Goal: Transaction & Acquisition: Purchase product/service

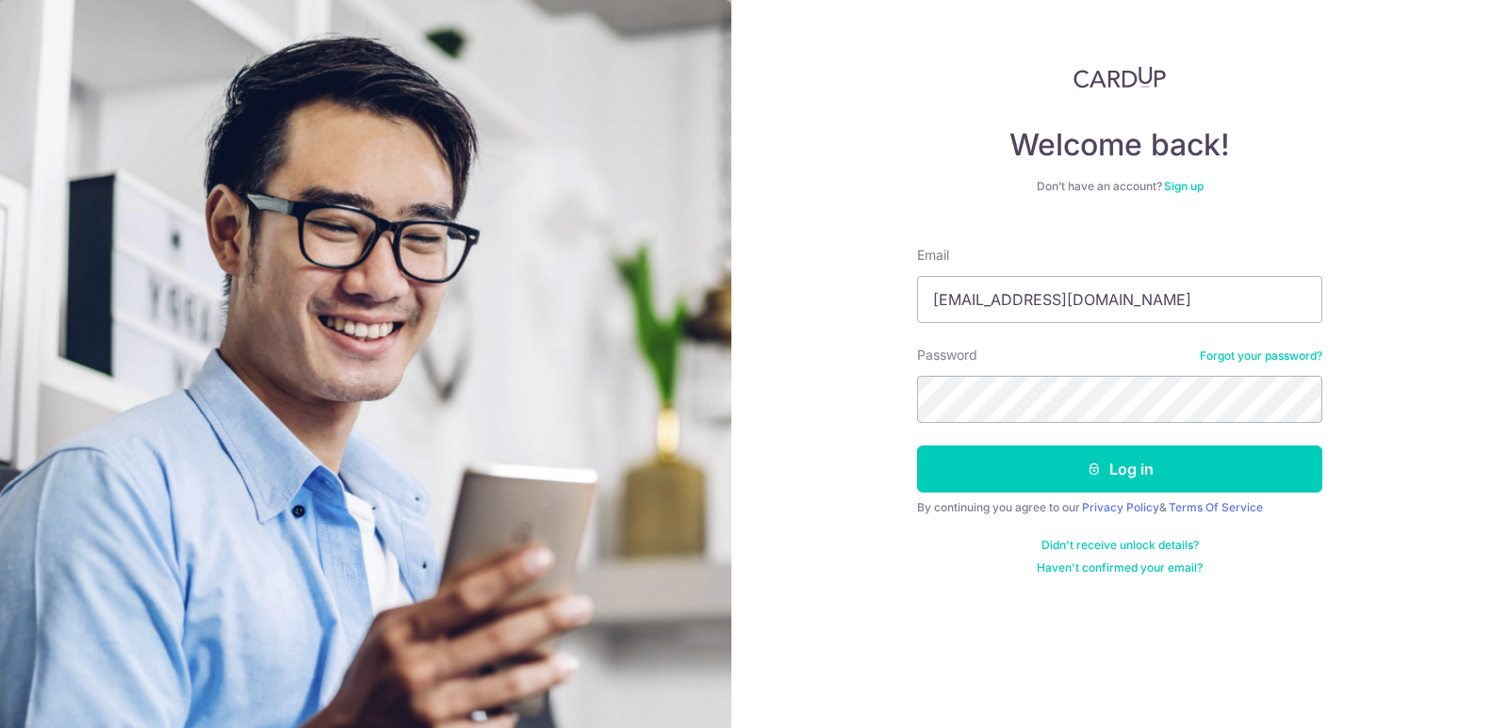
type input "sunnyonetwothree@hotmail.com"
click at [917, 446] on button "Log in" at bounding box center [1119, 469] width 405 height 47
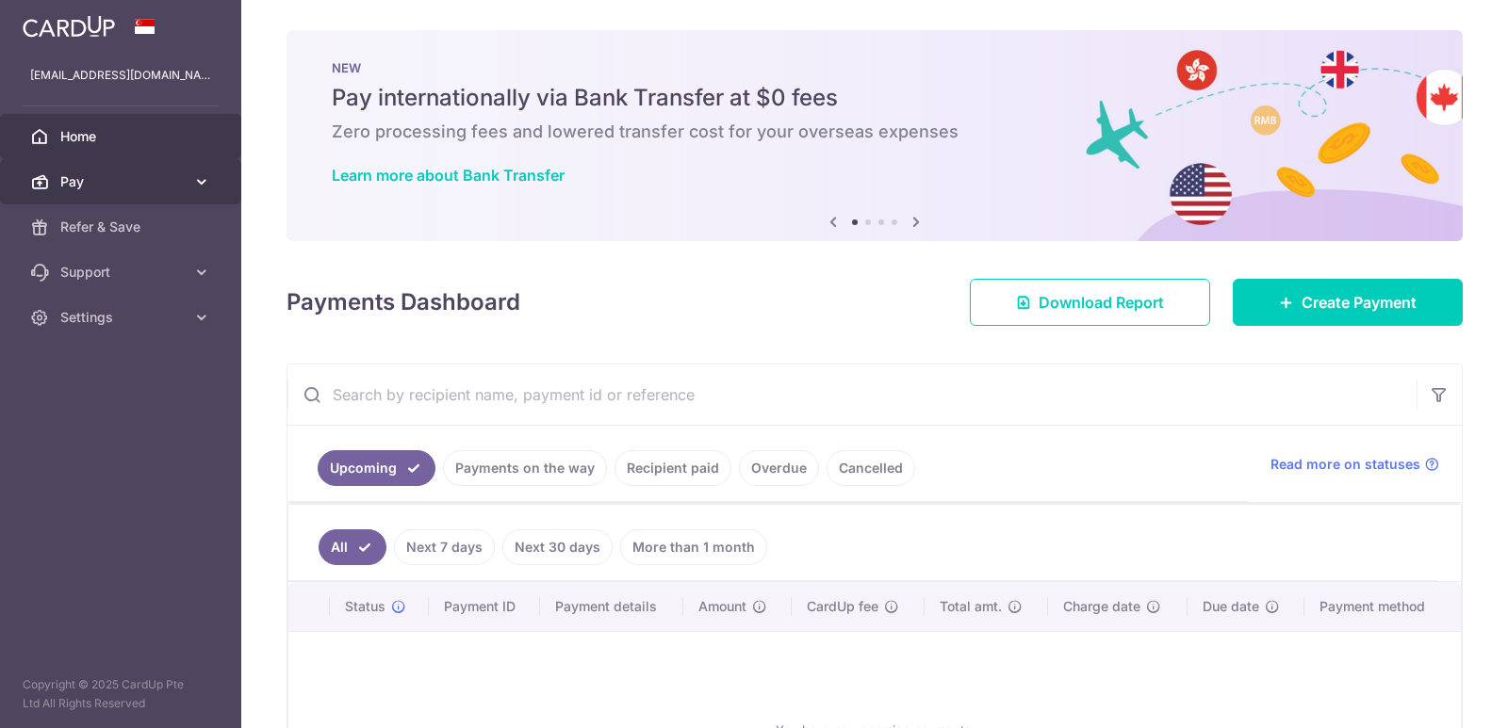
click at [76, 178] on span "Pay" at bounding box center [122, 181] width 124 height 19
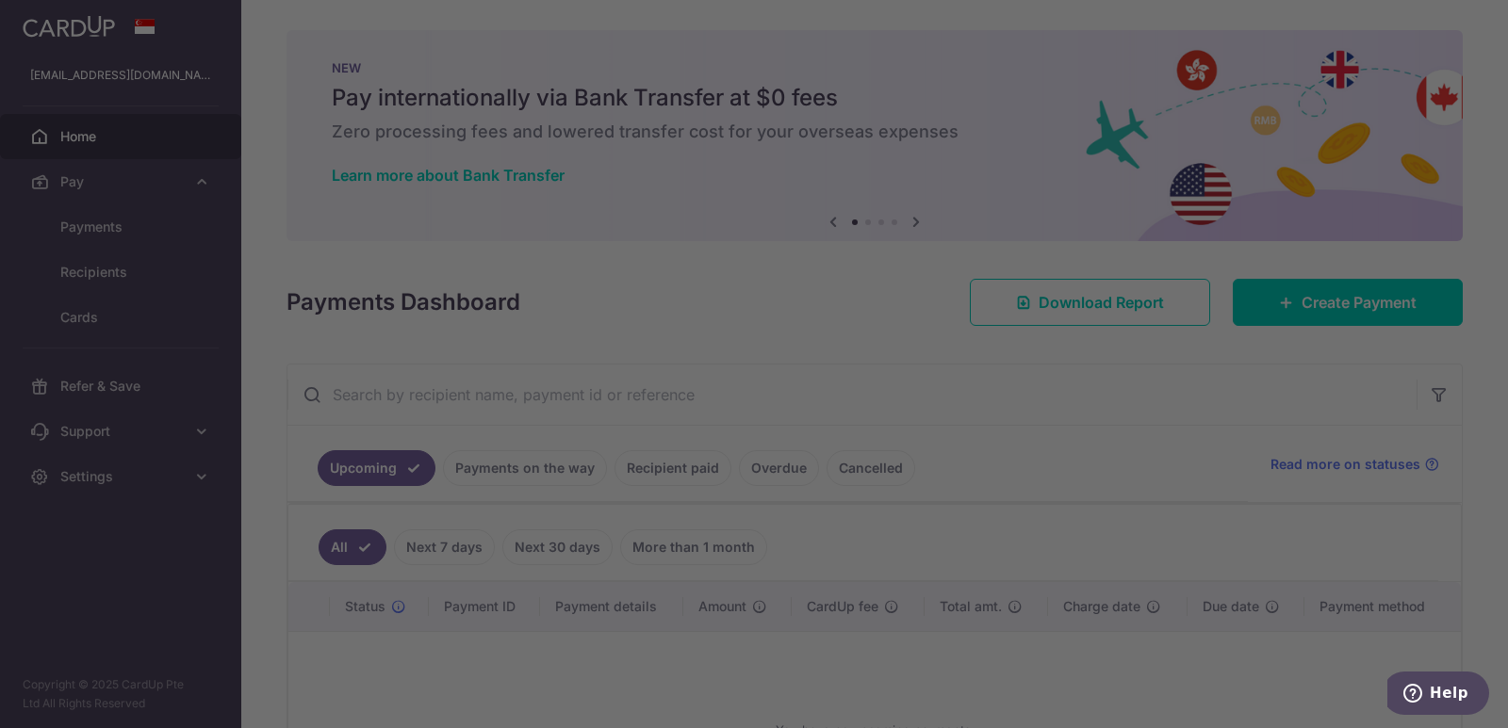
click at [119, 226] on div at bounding box center [761, 368] width 1523 height 736
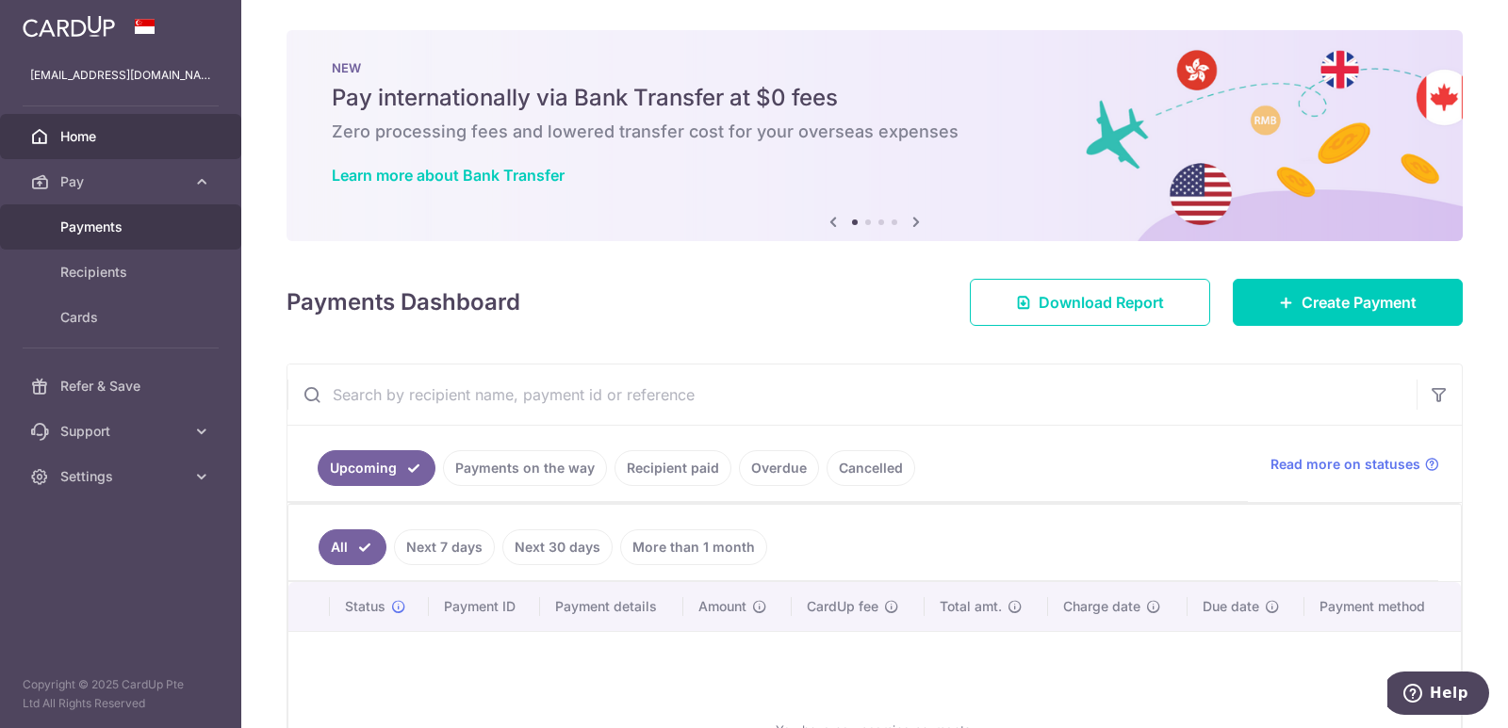
click at [133, 234] on span "Payments" at bounding box center [122, 227] width 124 height 19
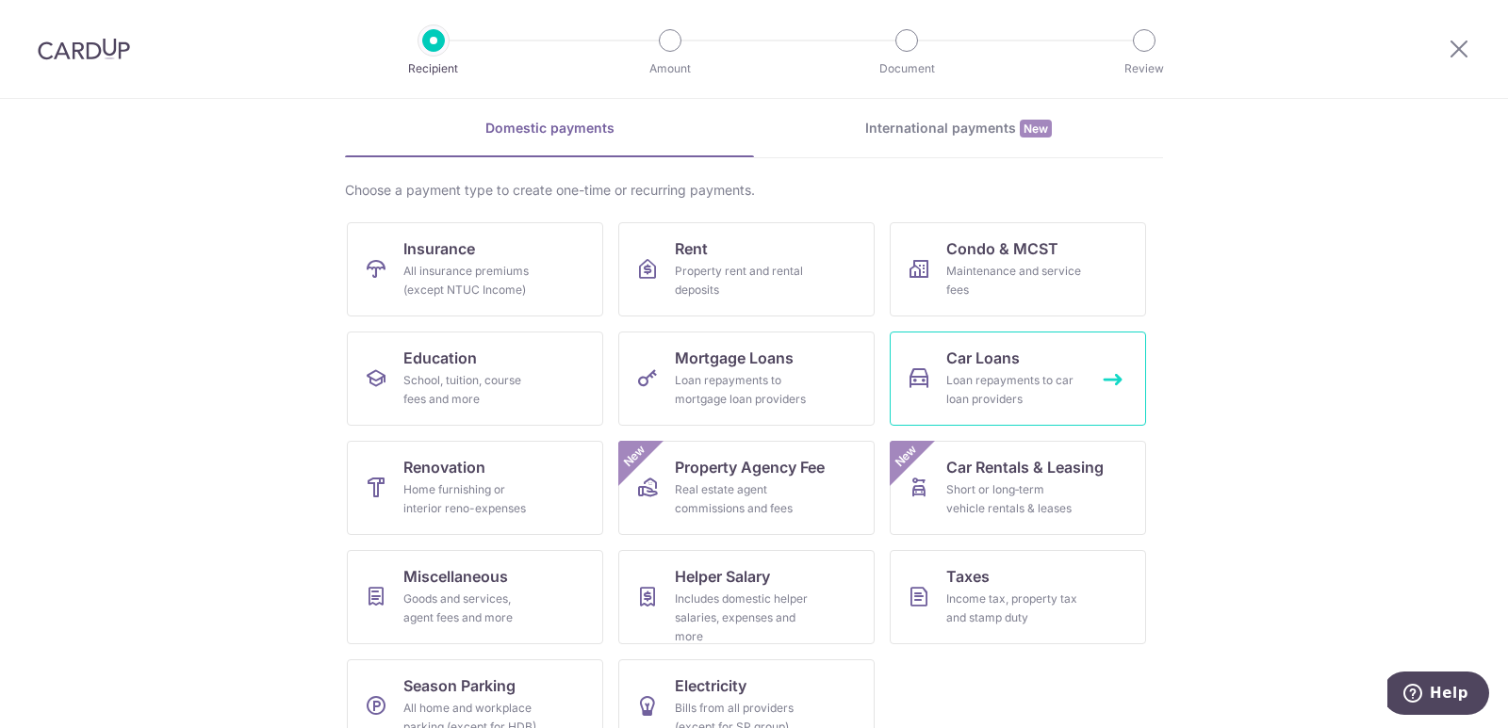
scroll to position [115, 0]
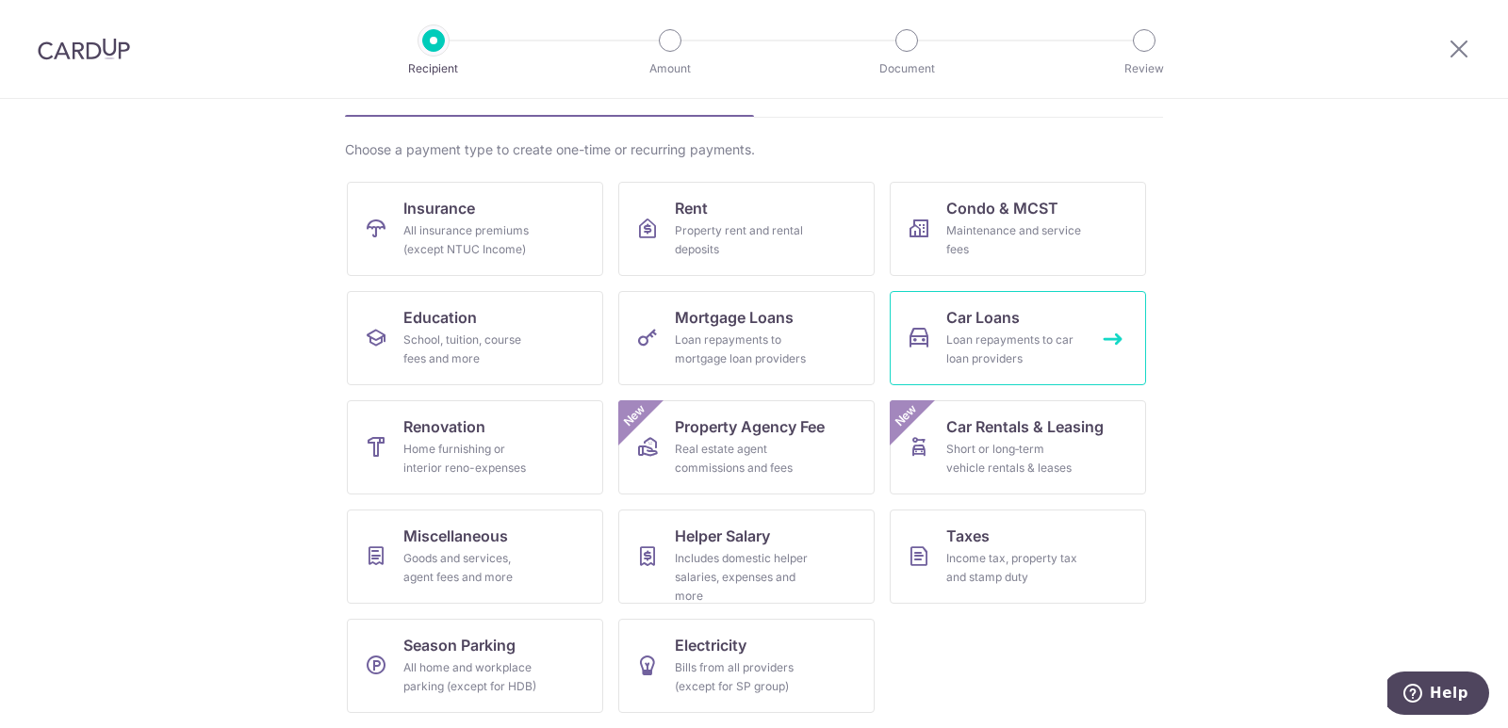
click at [981, 336] on div "Loan repayments to car loan providers" at bounding box center [1014, 350] width 136 height 38
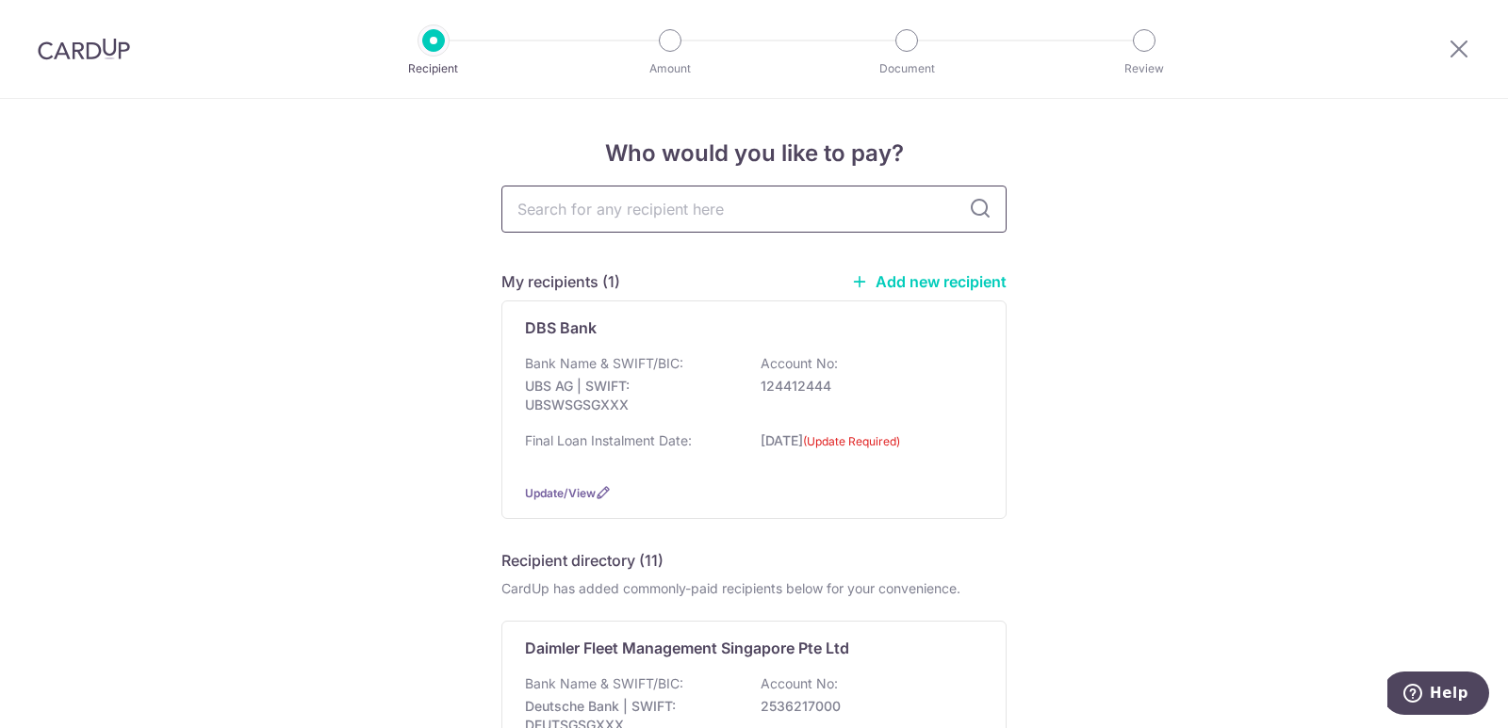
click at [656, 209] on input "text" at bounding box center [753, 209] width 505 height 47
click at [647, 212] on input "text" at bounding box center [753, 209] width 505 height 47
type input "honh"
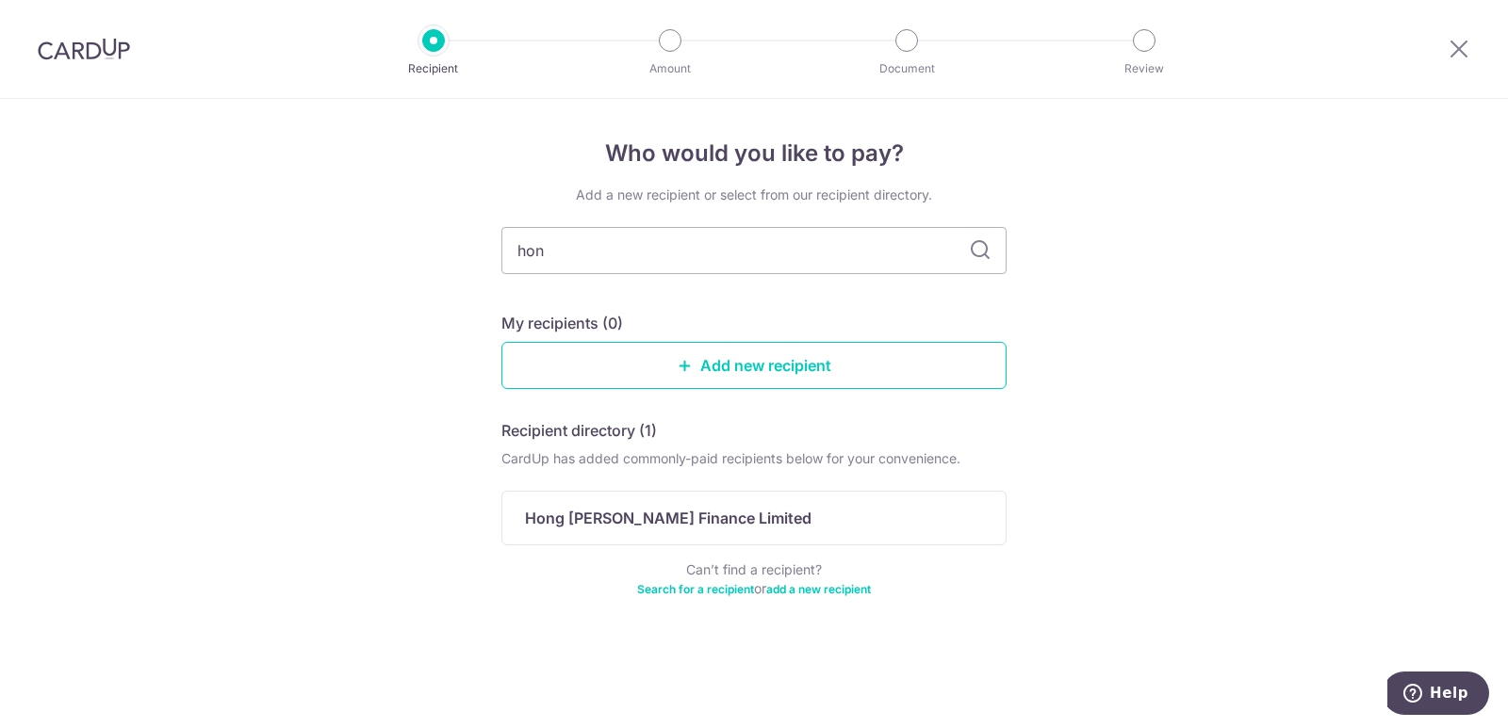
drag, startPoint x: 559, startPoint y: 257, endPoint x: 305, endPoint y: 256, distance: 253.5
click at [305, 256] on div "Who would you like to pay? Add a new recipient or select from our recipient dir…" at bounding box center [754, 413] width 1508 height 629
type input "h"
type input "hong"
click at [639, 524] on p "Hong Leong Finance Limited" at bounding box center [668, 518] width 286 height 23
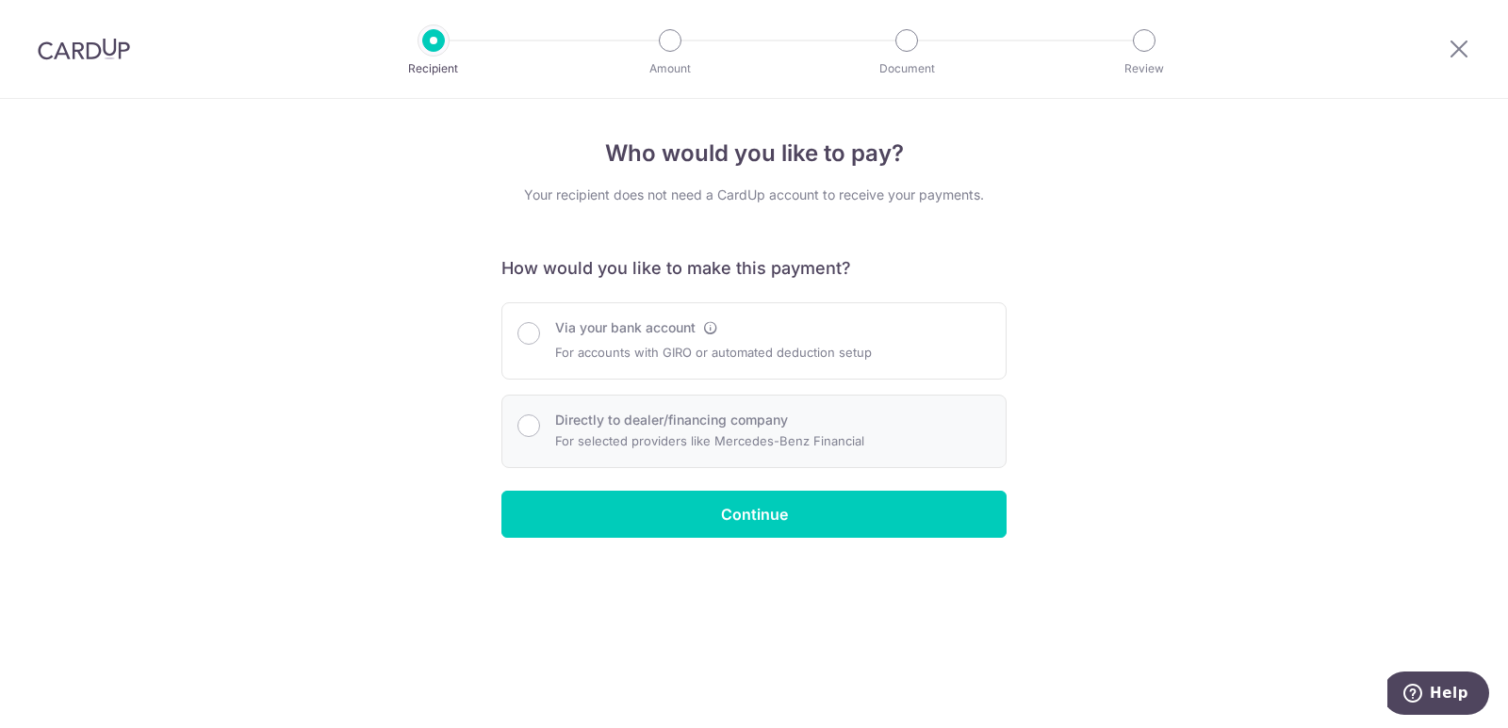
click at [833, 436] on p "For selected providers like Mercedes-Benz Financial" at bounding box center [709, 441] width 309 height 23
radio input "true"
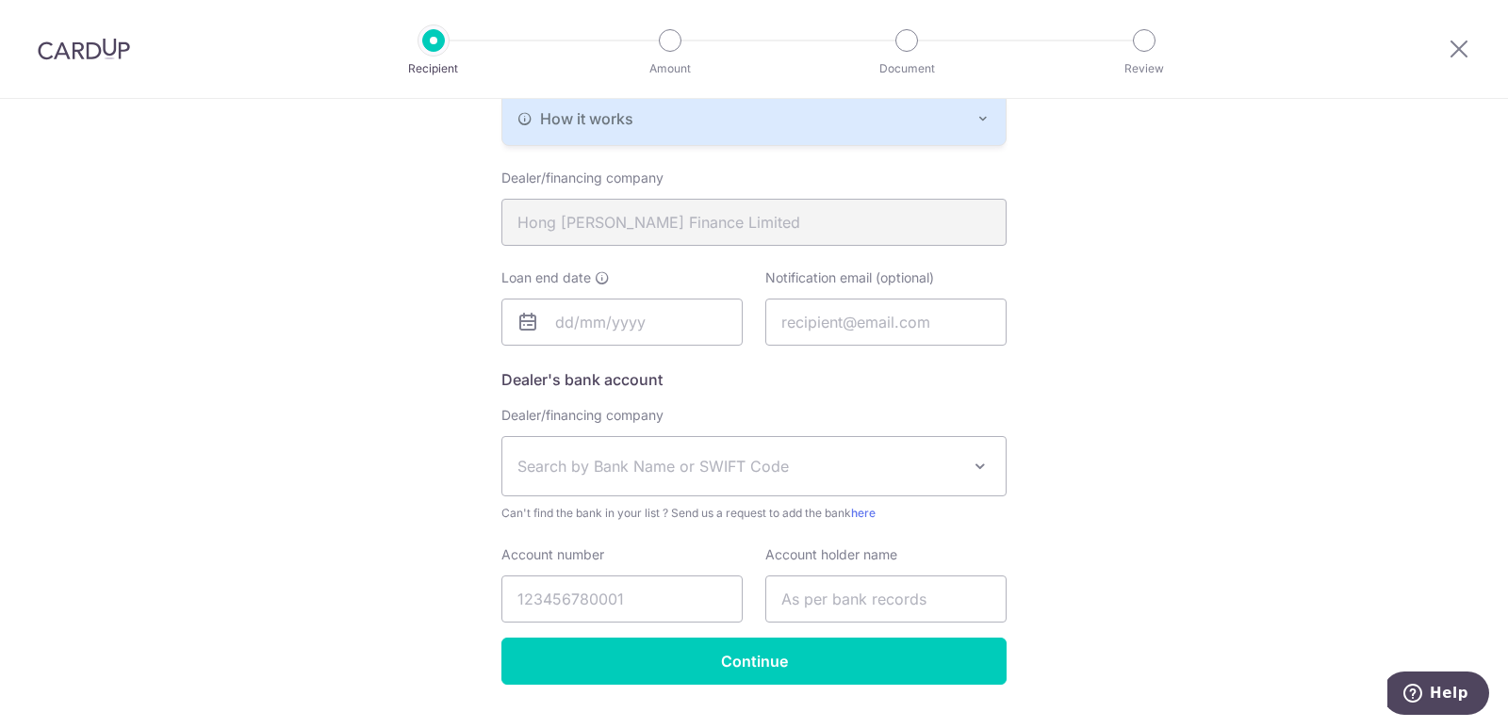
scroll to position [467, 0]
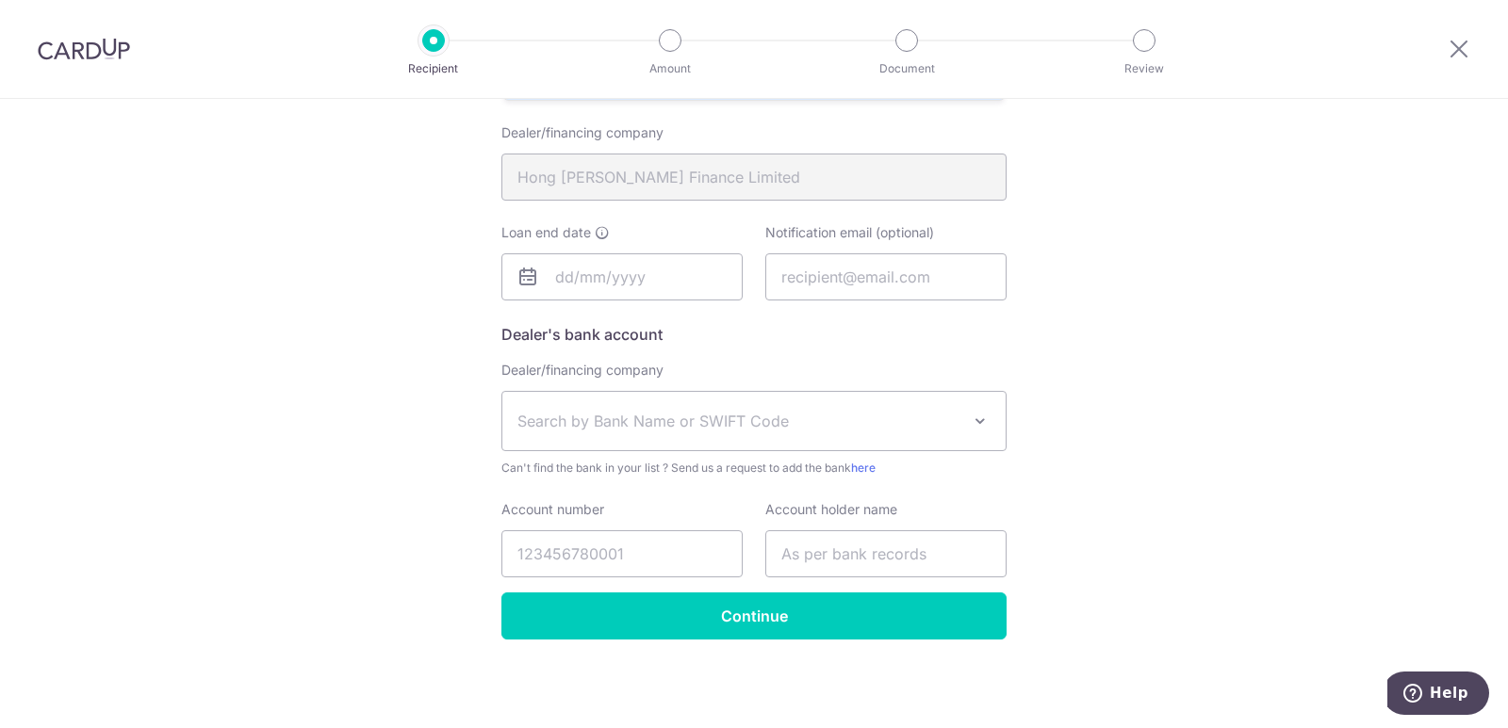
click at [751, 424] on span "Search by Bank Name or SWIFT Code" at bounding box center [738, 421] width 443 height 23
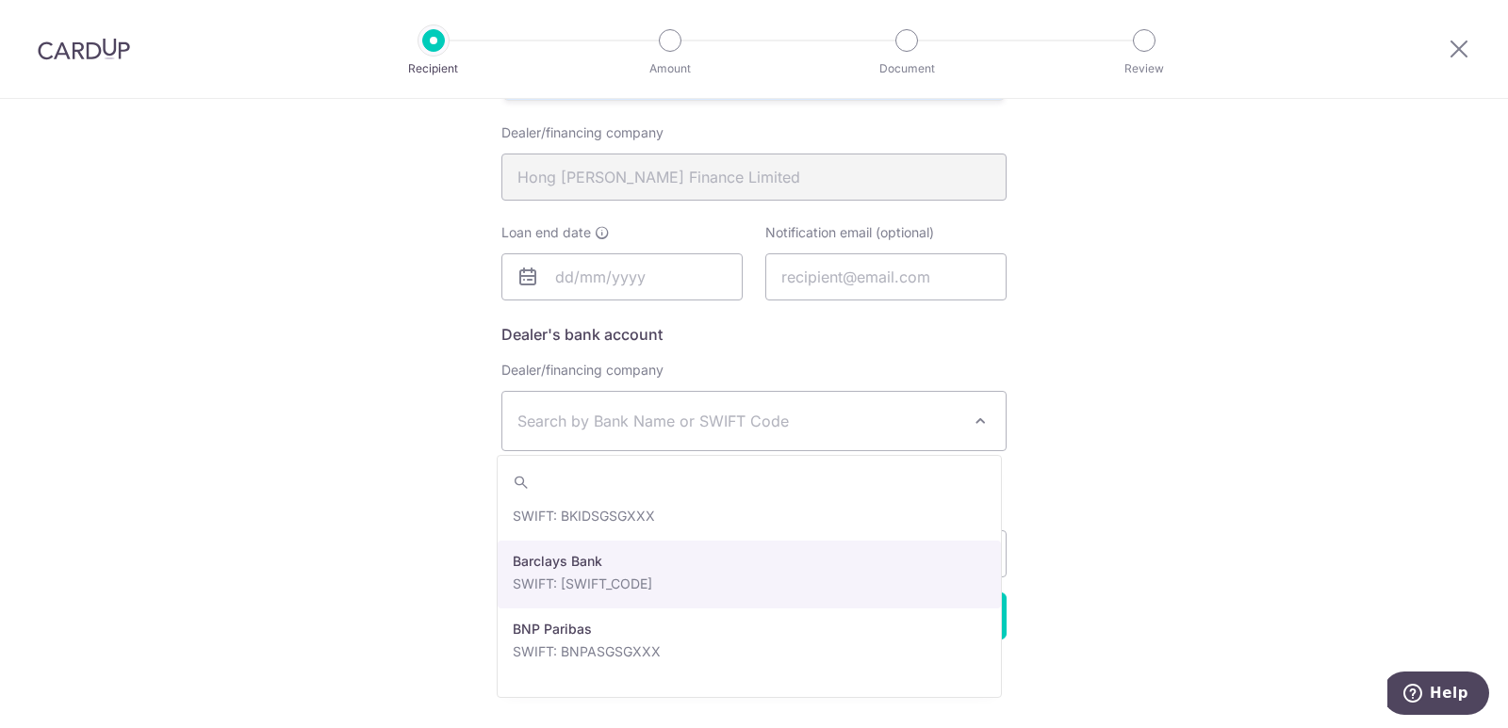
scroll to position [629, 0]
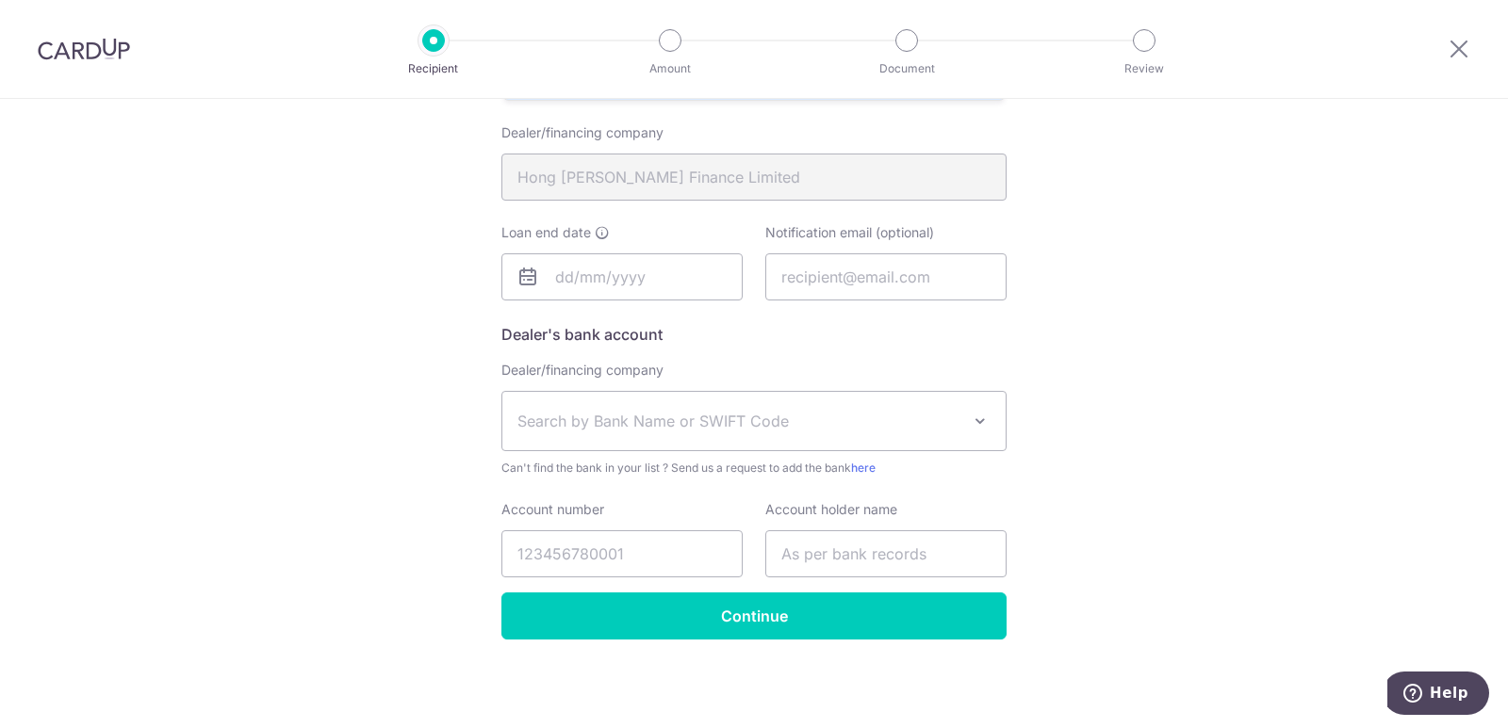
click at [1168, 495] on div "Who would you like to pay? Your recipient does not need a CardUp account to rec…" at bounding box center [754, 180] width 1508 height 1097
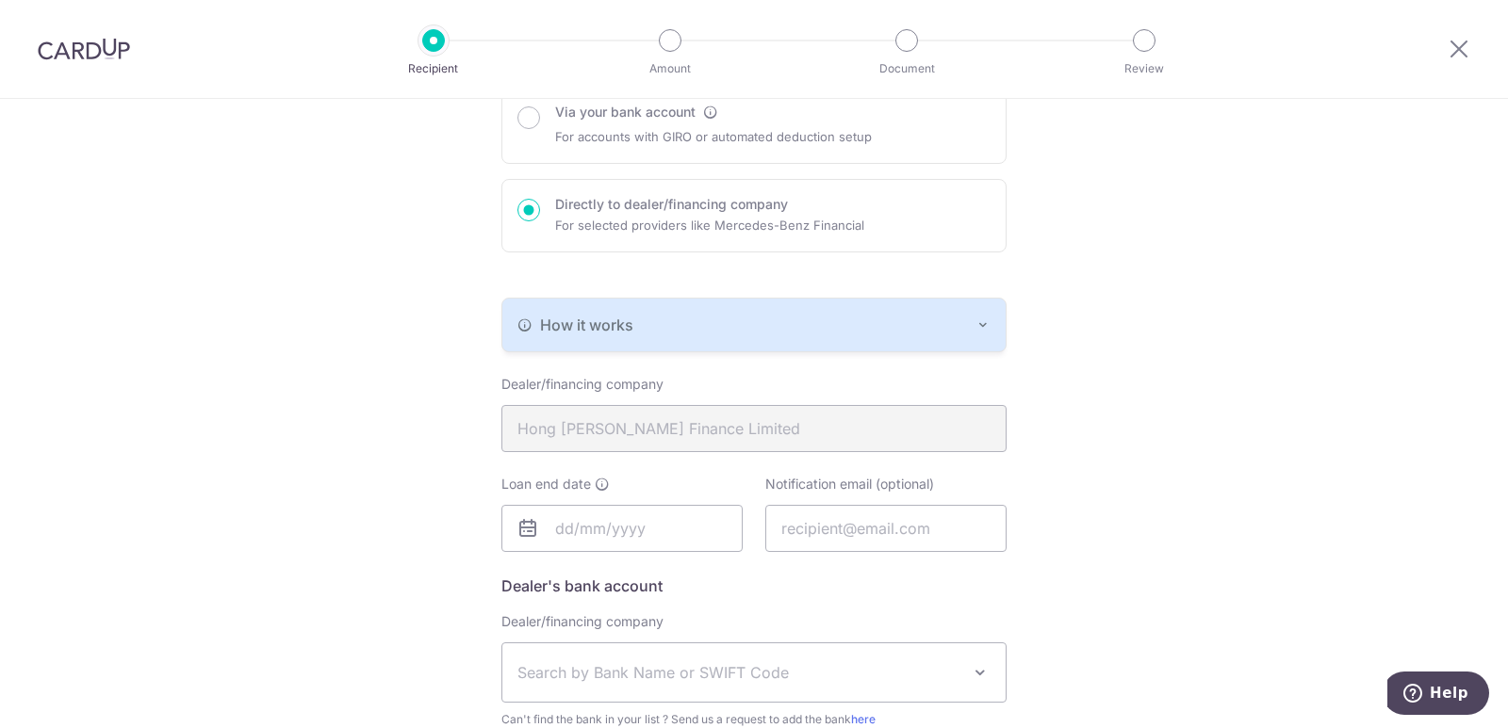
scroll to position [154, 0]
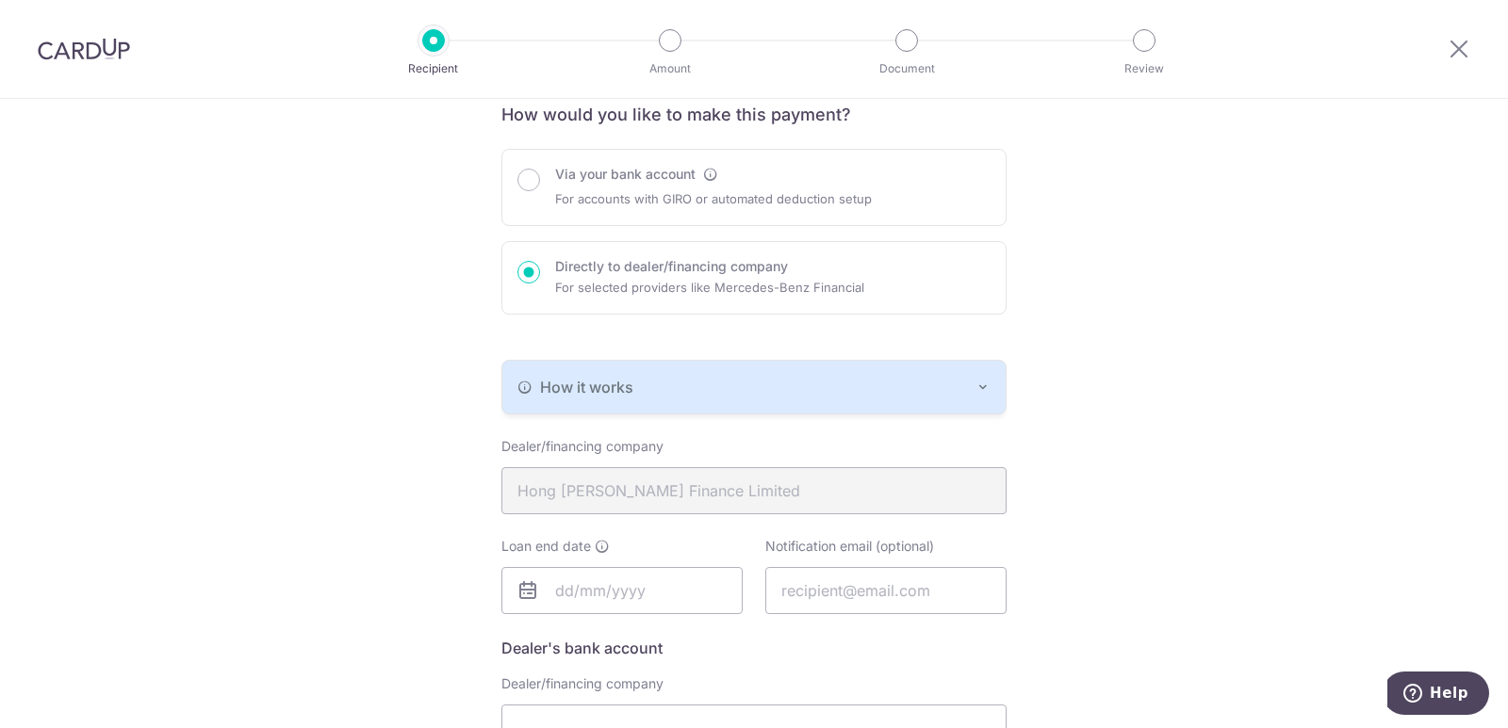
click at [686, 370] on button "How it works" at bounding box center [753, 387] width 503 height 53
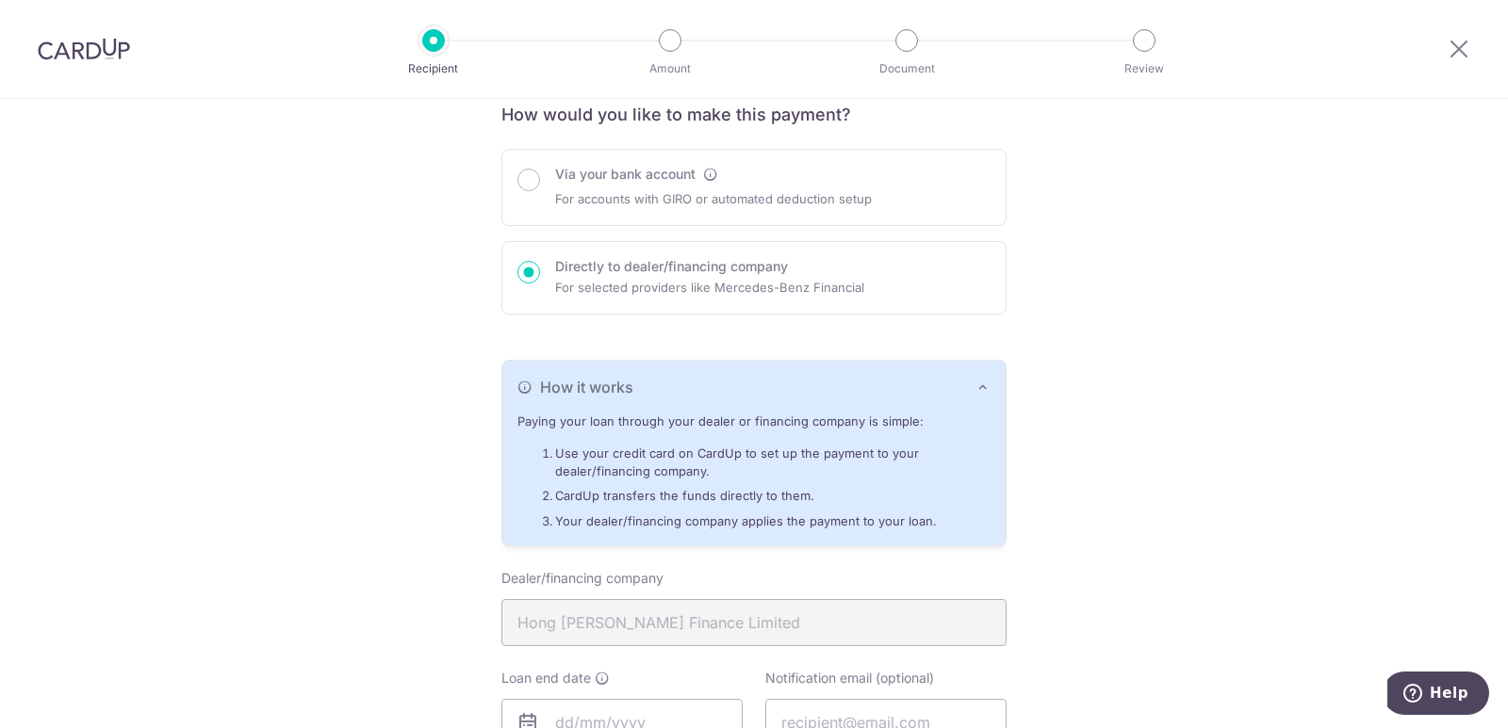
click at [1180, 302] on div "Who would you like to pay? Your recipient does not need a CardUp account to rec…" at bounding box center [754, 559] width 1508 height 1229
click at [986, 385] on button "How it works" at bounding box center [753, 387] width 503 height 53
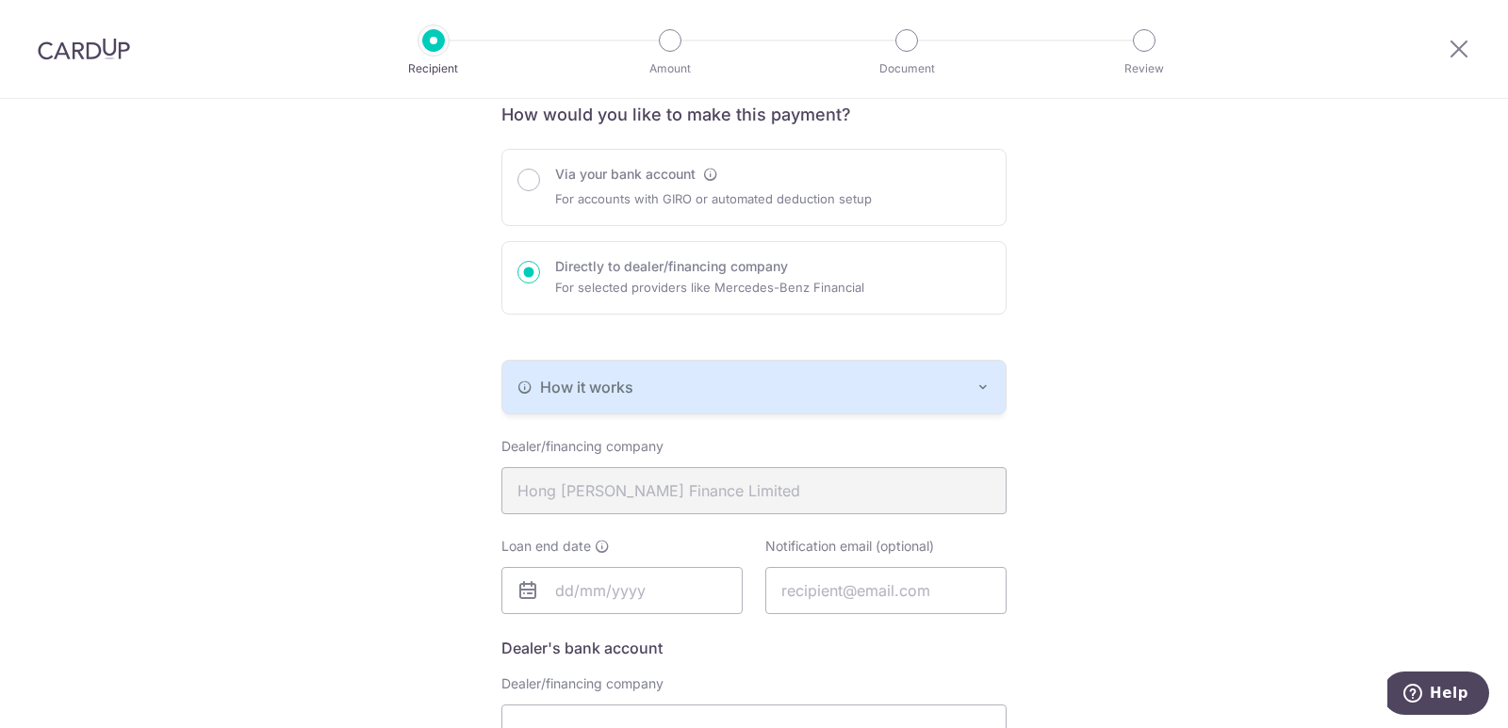
click at [1279, 456] on div "Who would you like to pay? Your recipient does not need a CardUp account to rec…" at bounding box center [754, 493] width 1508 height 1097
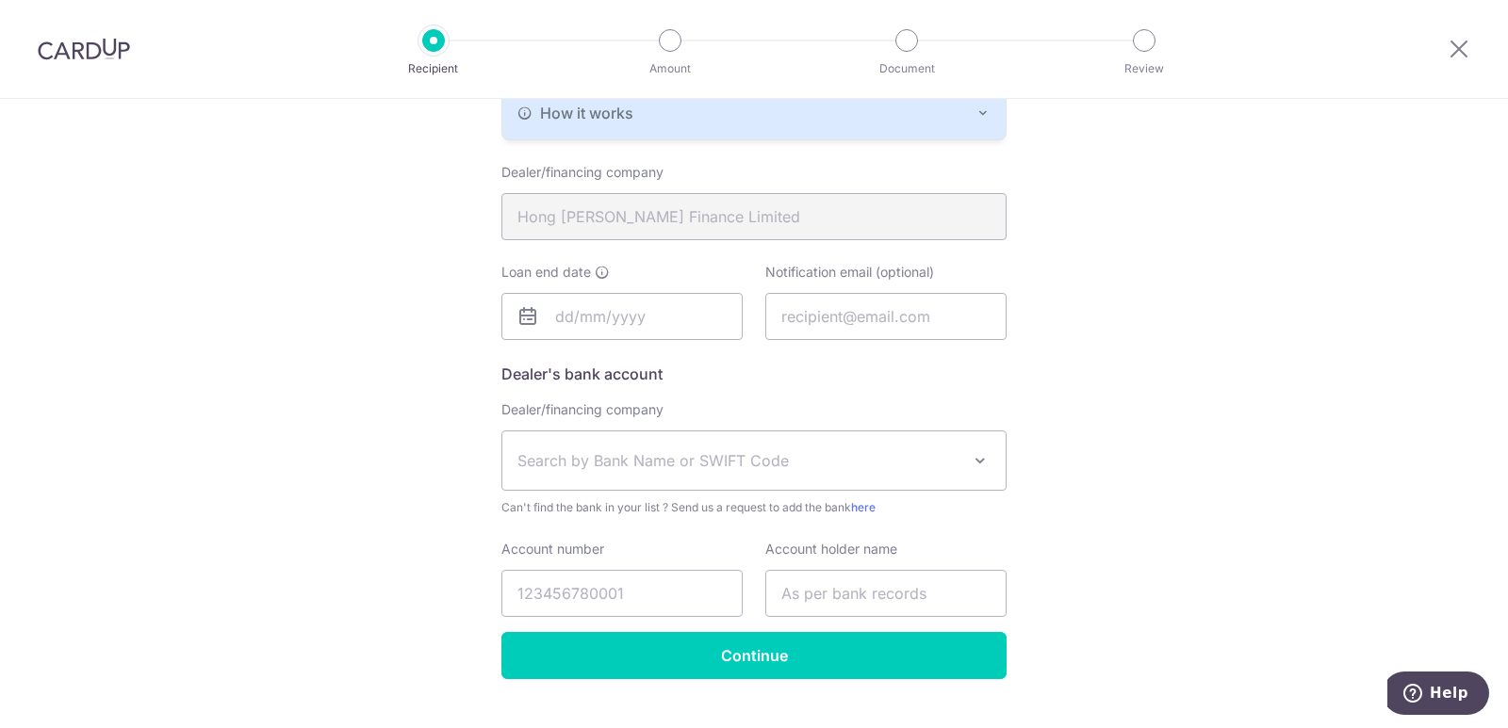
scroll to position [467, 0]
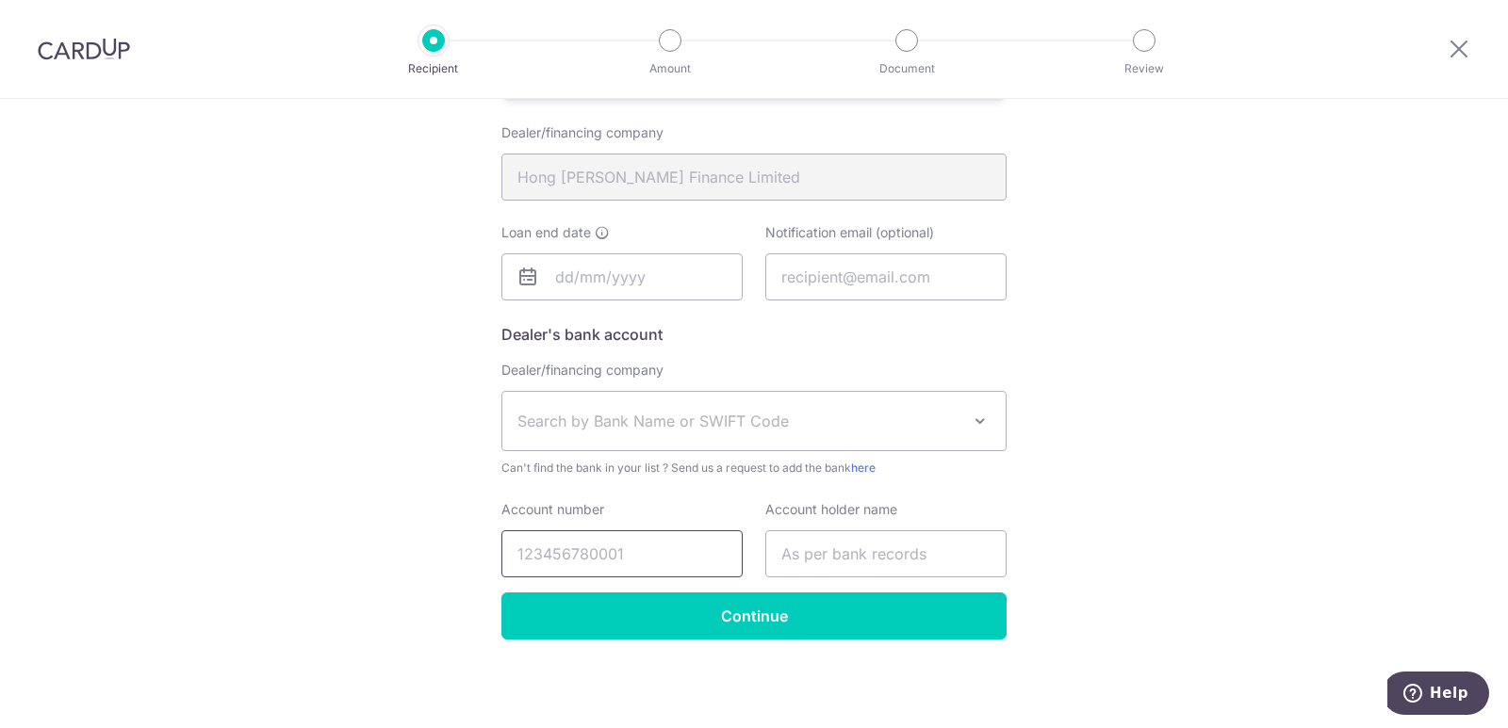
click at [633, 544] on input "Account number" at bounding box center [621, 554] width 241 height 47
click at [616, 424] on span "Search by Bank Name or SWIFT Code" at bounding box center [738, 421] width 443 height 23
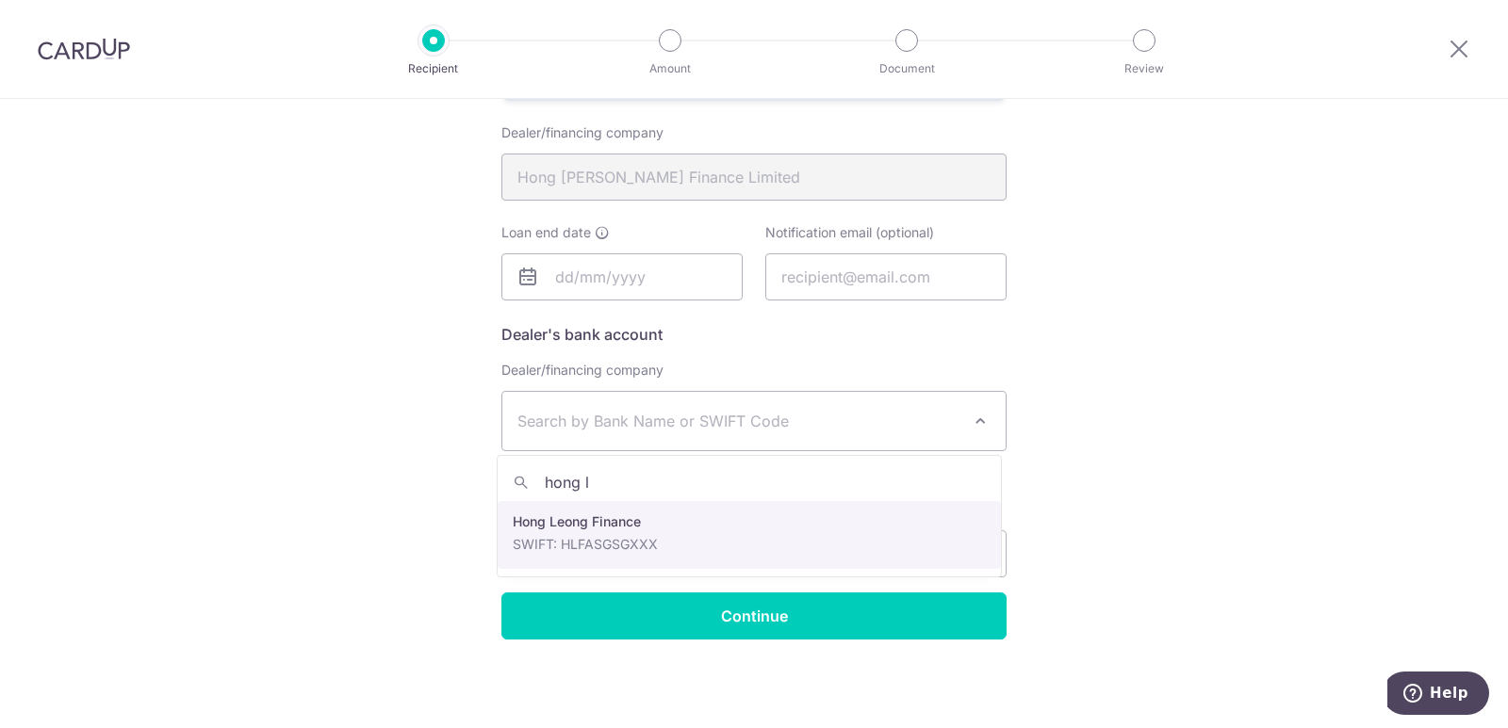
type input "hong l"
select select "23671"
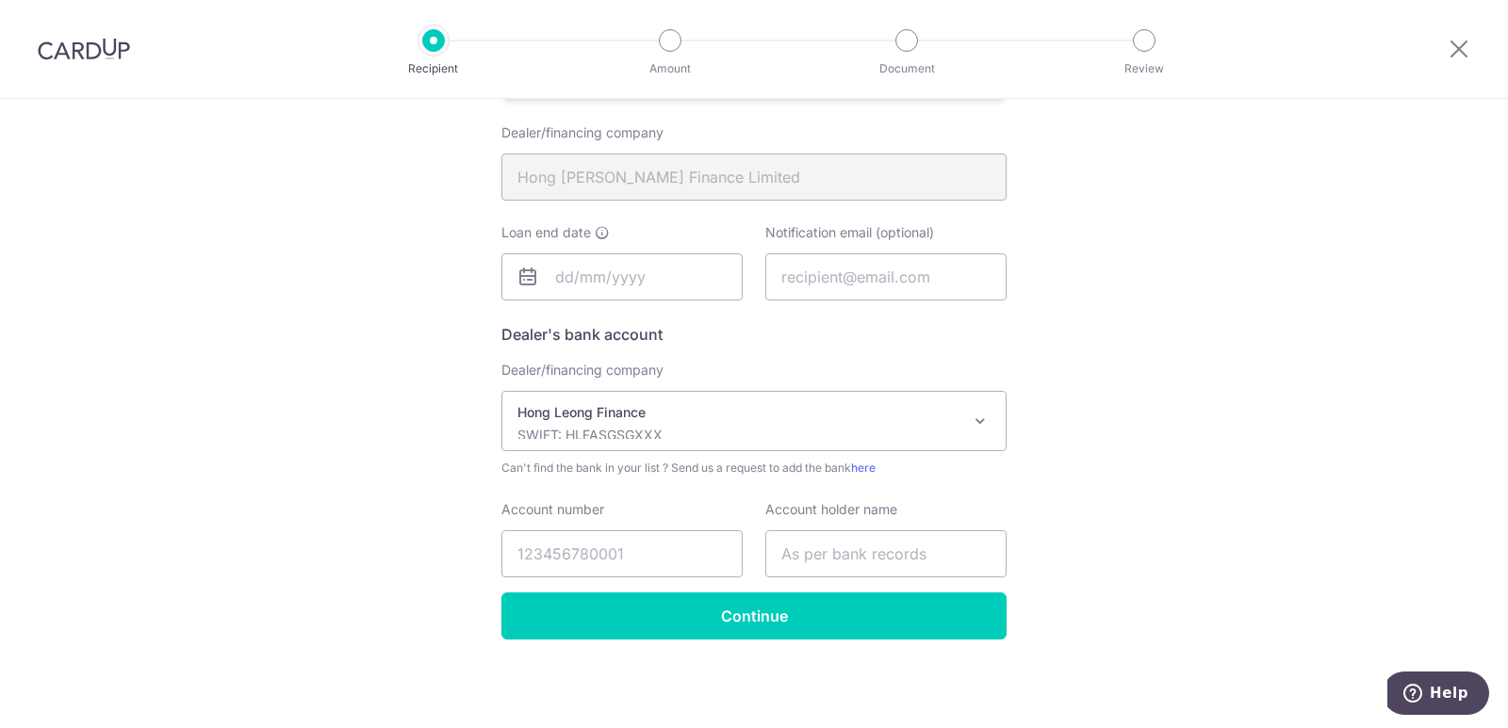
click at [1114, 487] on div "Who would you like to pay? Your recipient does not need a CardUp account to rec…" at bounding box center [754, 180] width 1508 height 1097
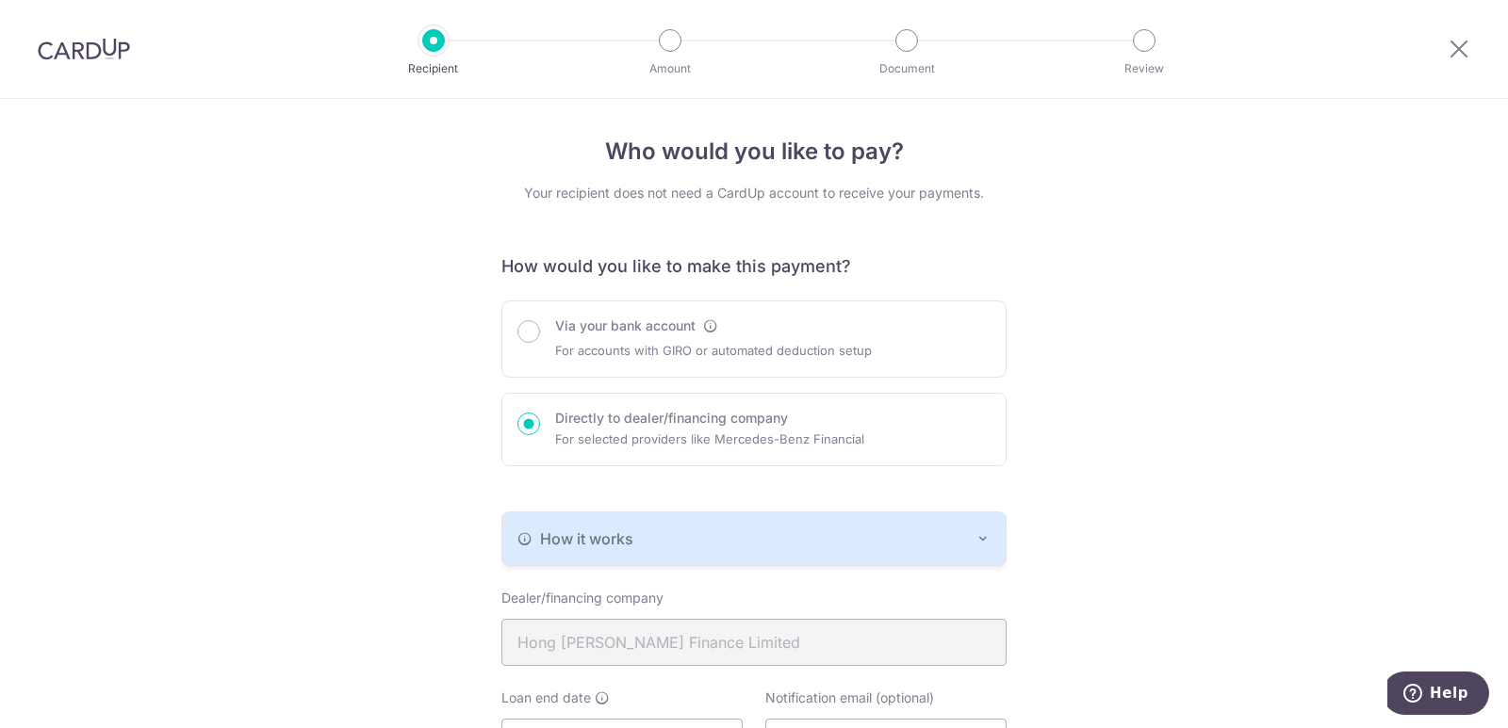
scroll to position [0, 0]
click at [601, 326] on label "Via your bank account" at bounding box center [625, 327] width 140 height 19
click at [540, 326] on input "Via your bank account" at bounding box center [528, 333] width 23 height 23
click at [714, 328] on div "Via your bank account" at bounding box center [713, 327] width 317 height 19
radio input "true"
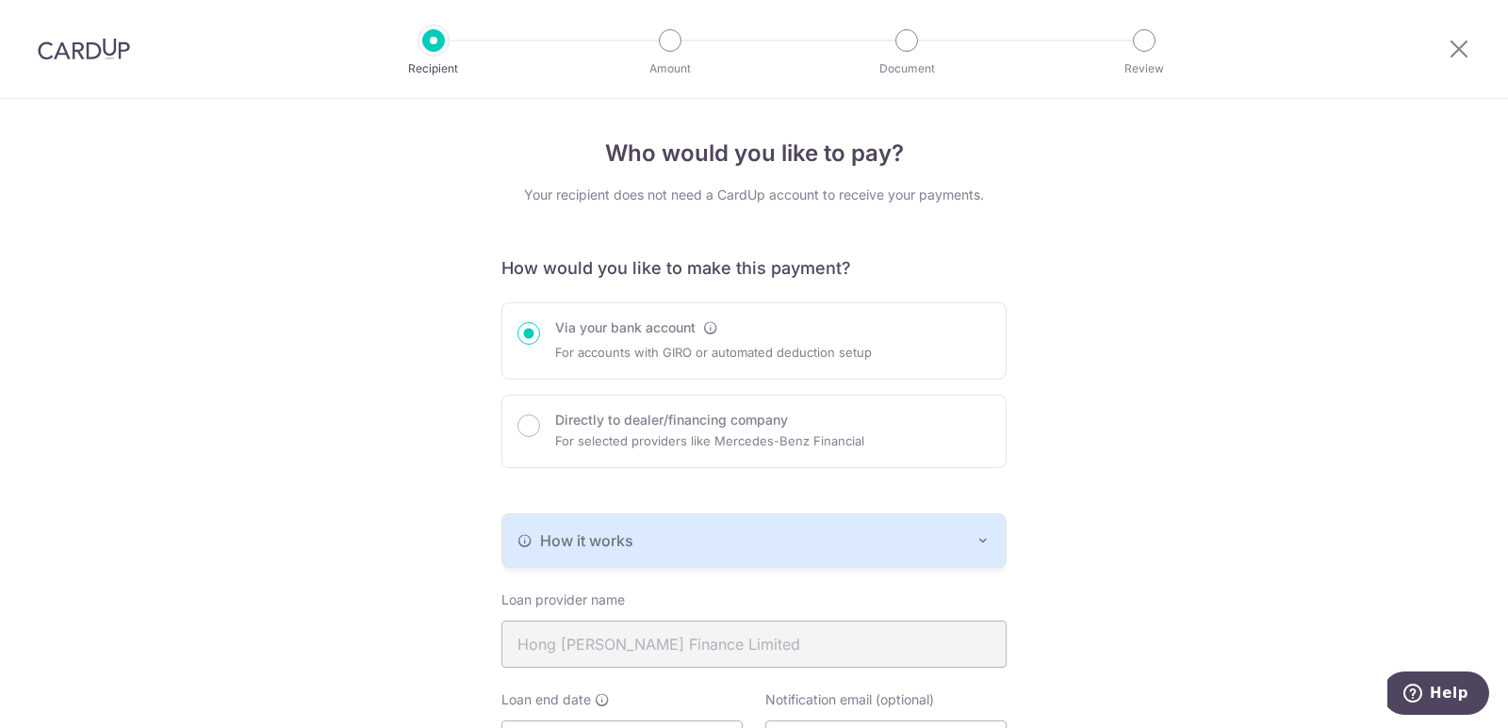
click at [720, 548] on div "How it works" at bounding box center [753, 541] width 473 height 23
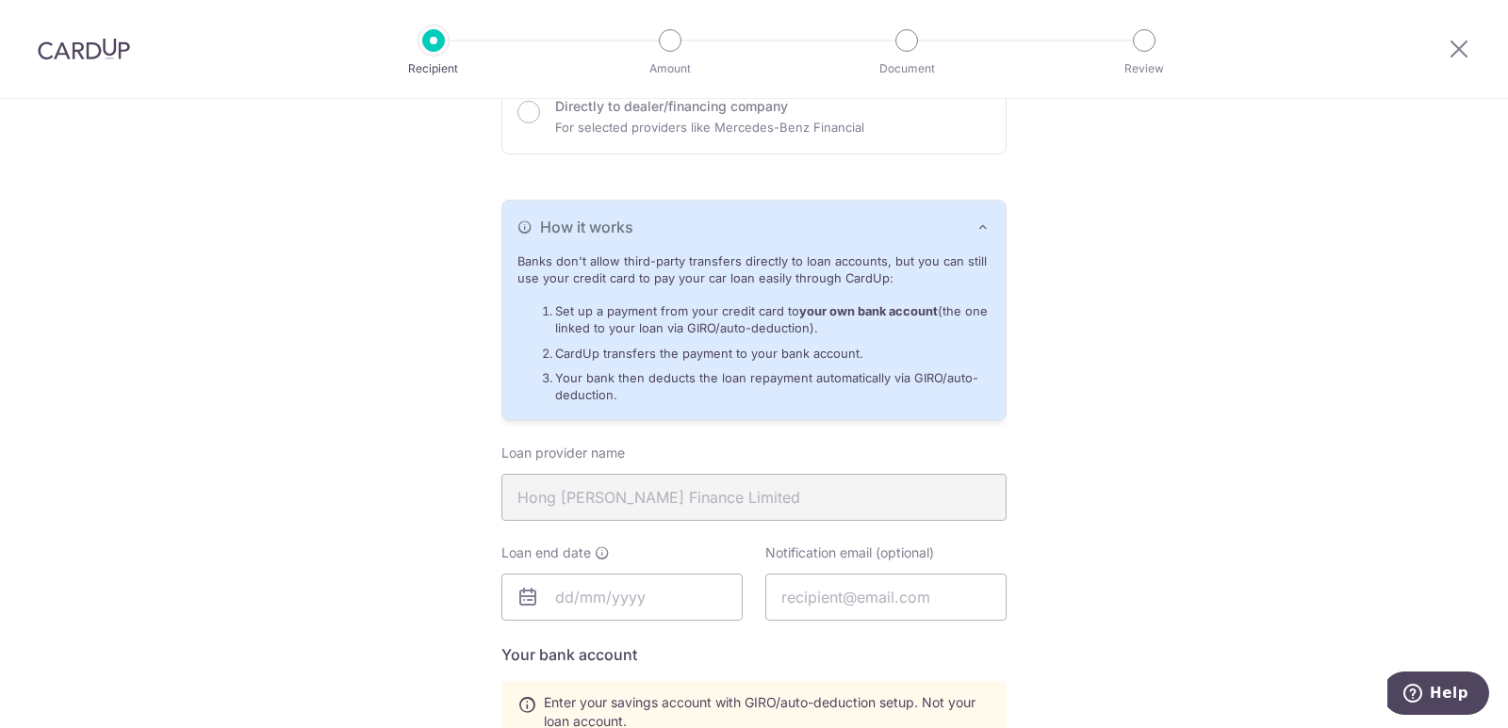
scroll to position [157, 0]
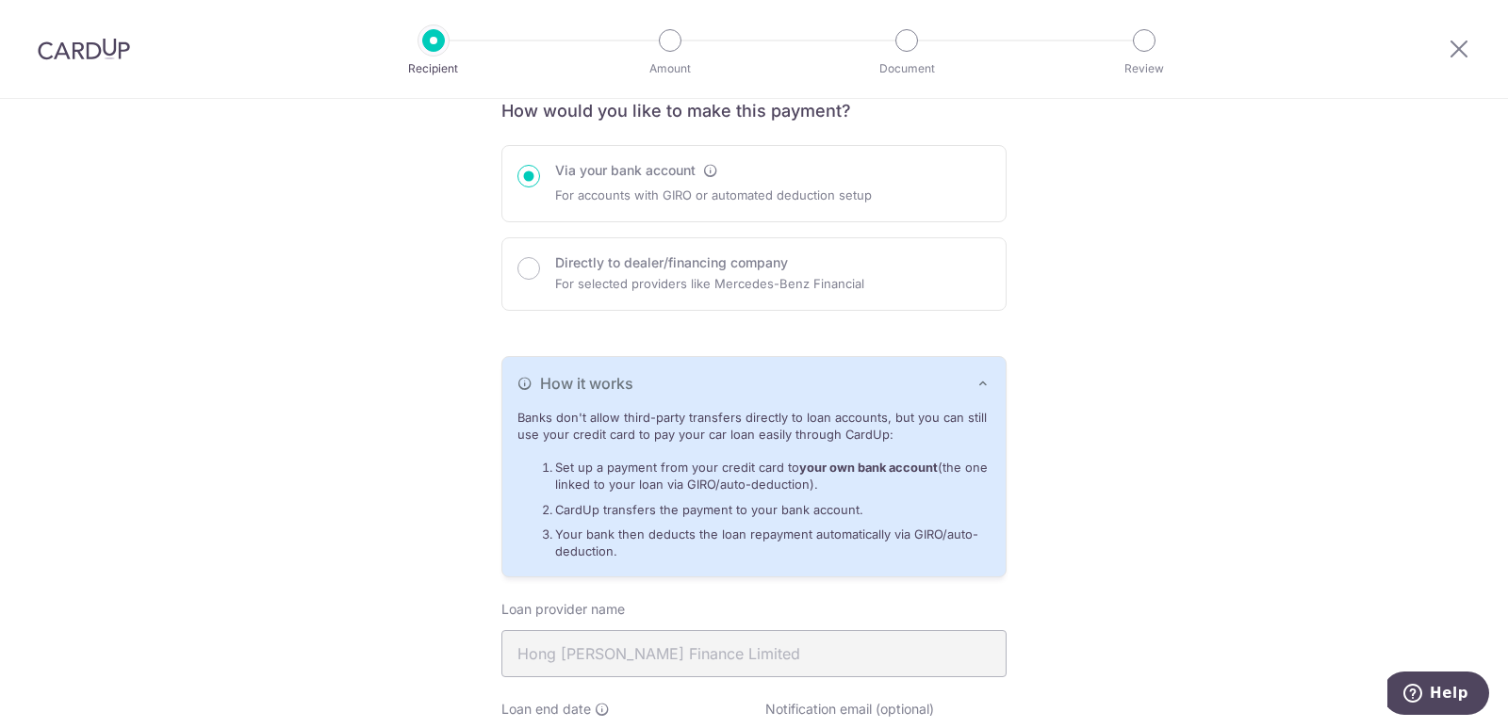
drag, startPoint x: 1467, startPoint y: 376, endPoint x: 1458, endPoint y: 383, distance: 11.5
click at [1458, 383] on div "Who would you like to pay? Your recipient does not need a CardUp account to rec…" at bounding box center [754, 681] width 1508 height 1478
click at [980, 379] on icon "button" at bounding box center [982, 383] width 15 height 15
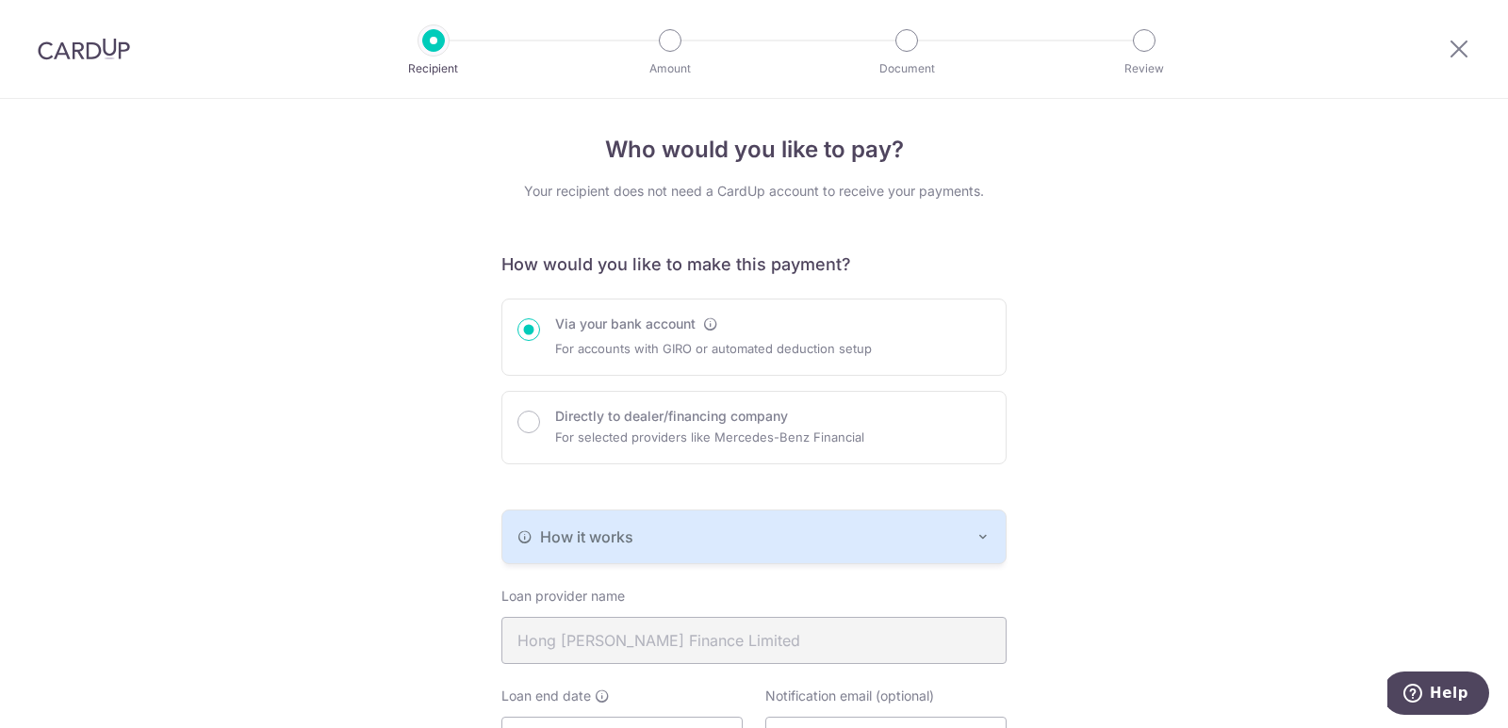
scroll to position [0, 0]
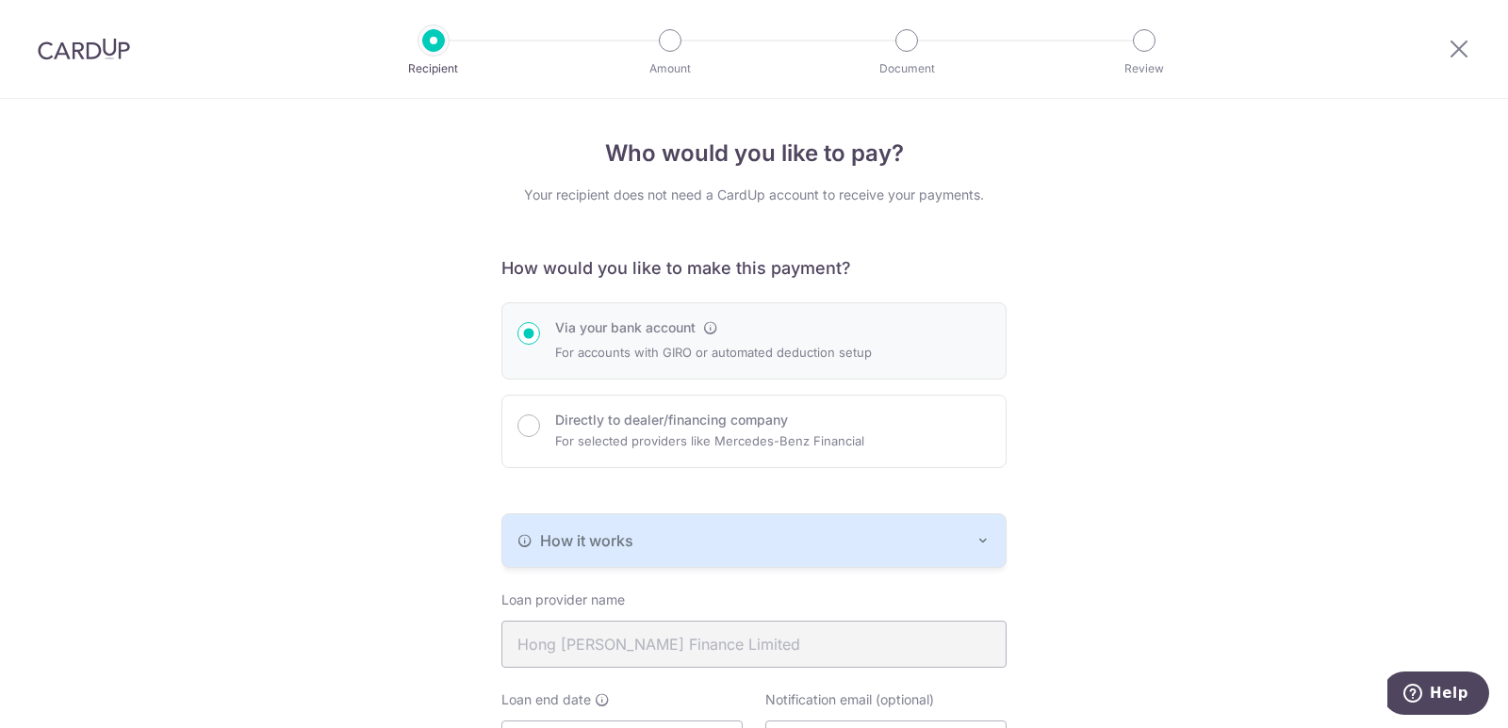
click at [75, 51] on img at bounding box center [84, 49] width 92 height 23
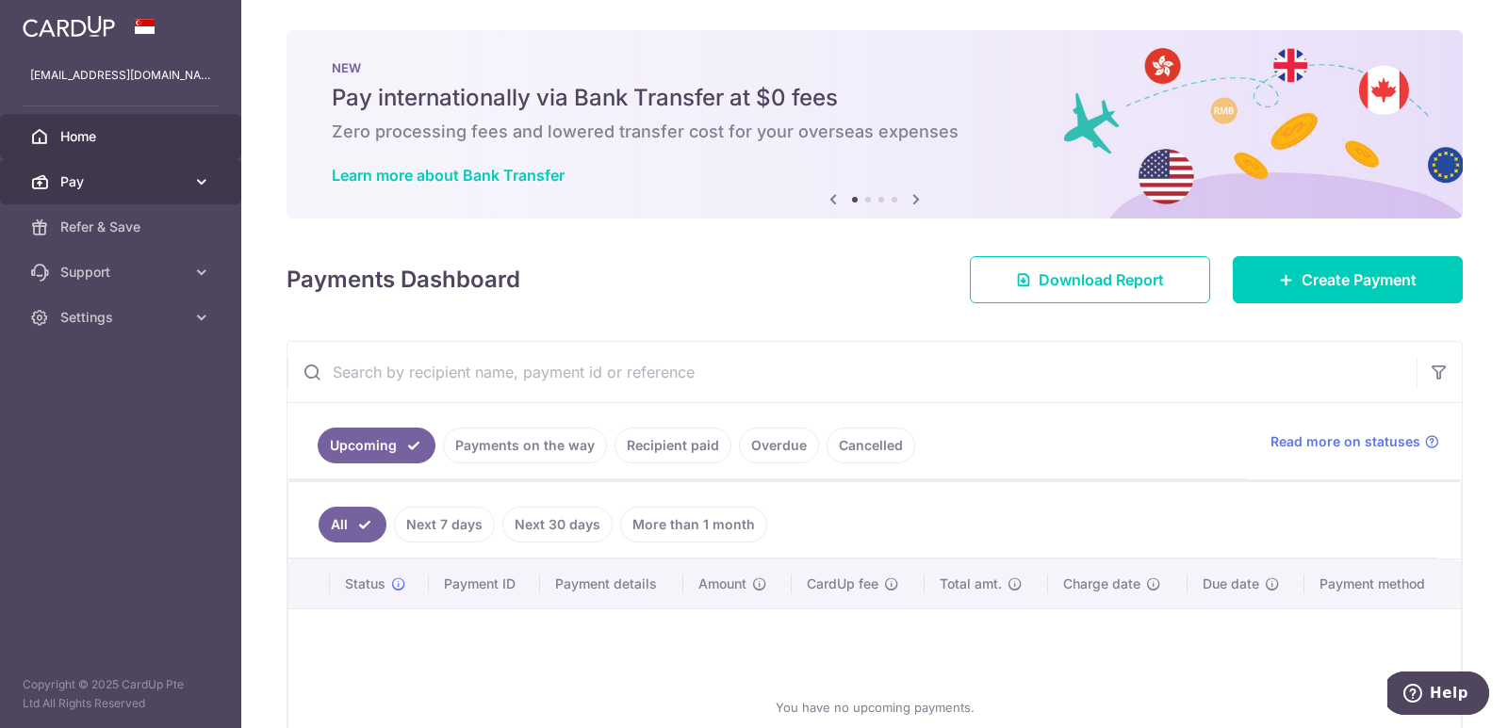
drag, startPoint x: 103, startPoint y: 181, endPoint x: 104, endPoint y: 191, distance: 10.4
click at [104, 191] on link "Pay" at bounding box center [120, 181] width 241 height 45
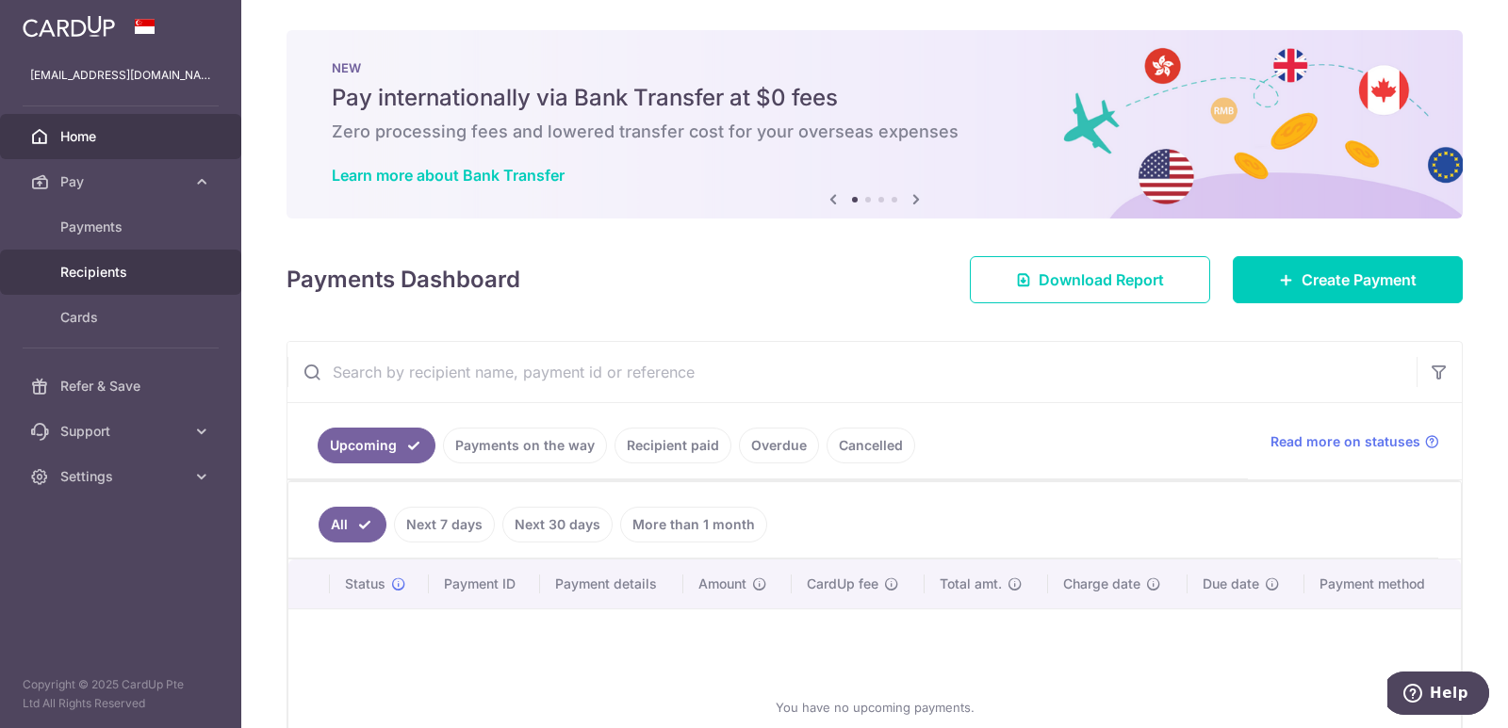
click at [156, 279] on span "Recipients" at bounding box center [122, 272] width 124 height 19
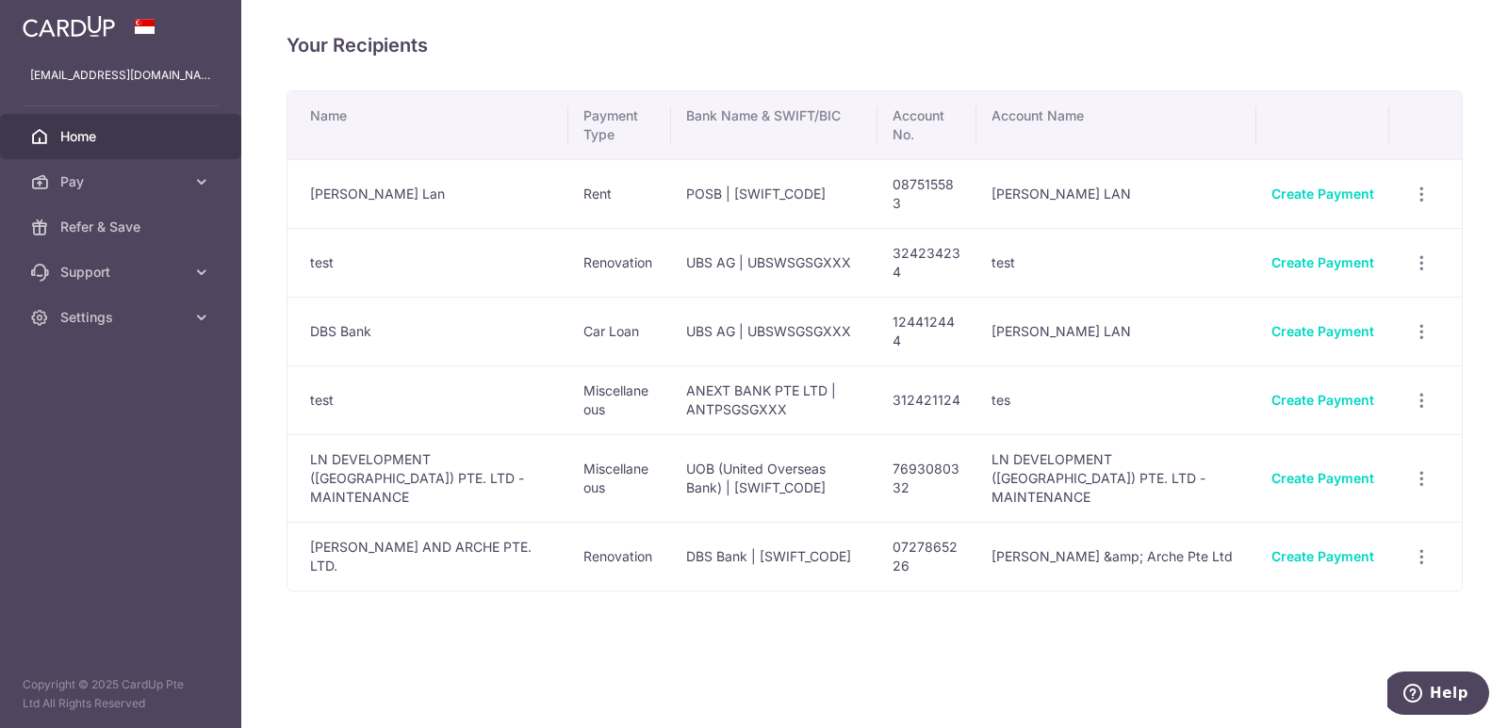
click at [89, 132] on span "Home" at bounding box center [122, 136] width 124 height 19
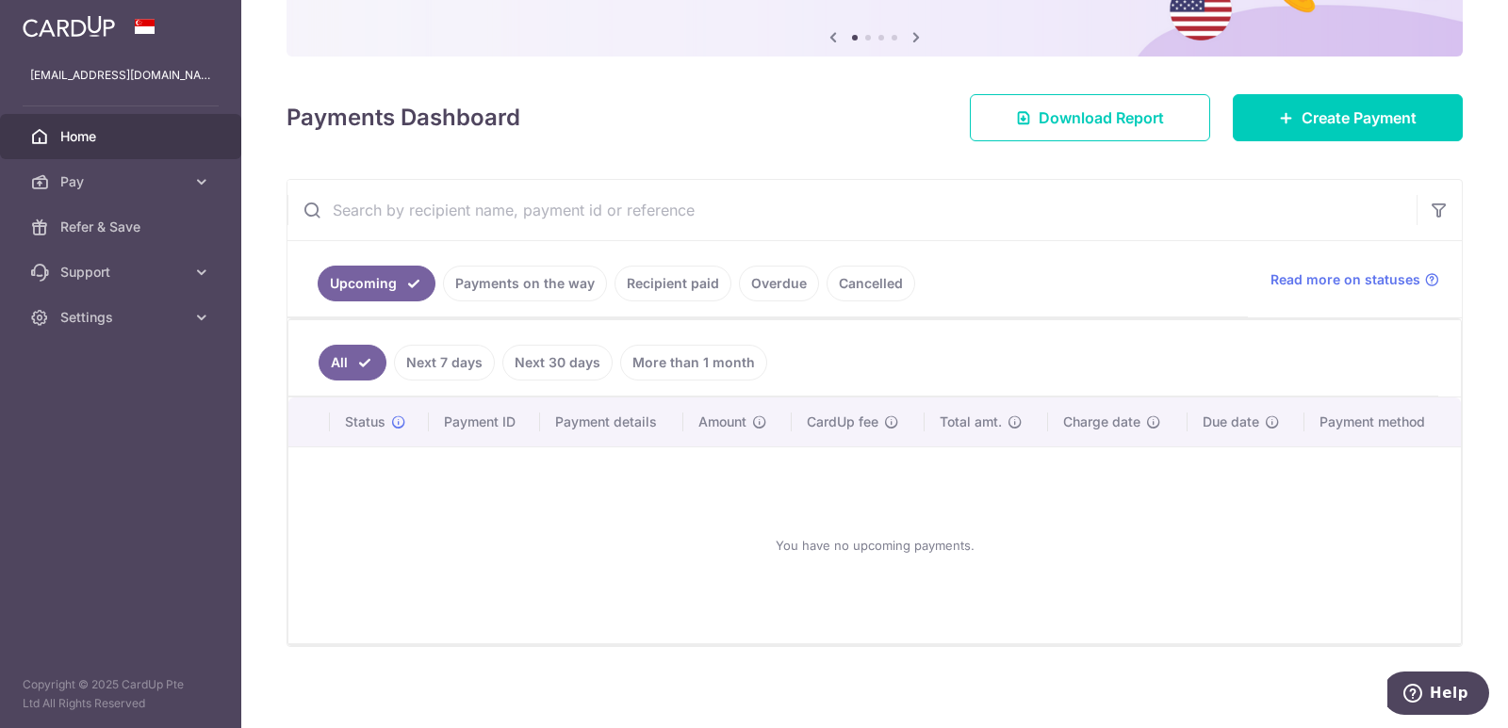
scroll to position [192, 0]
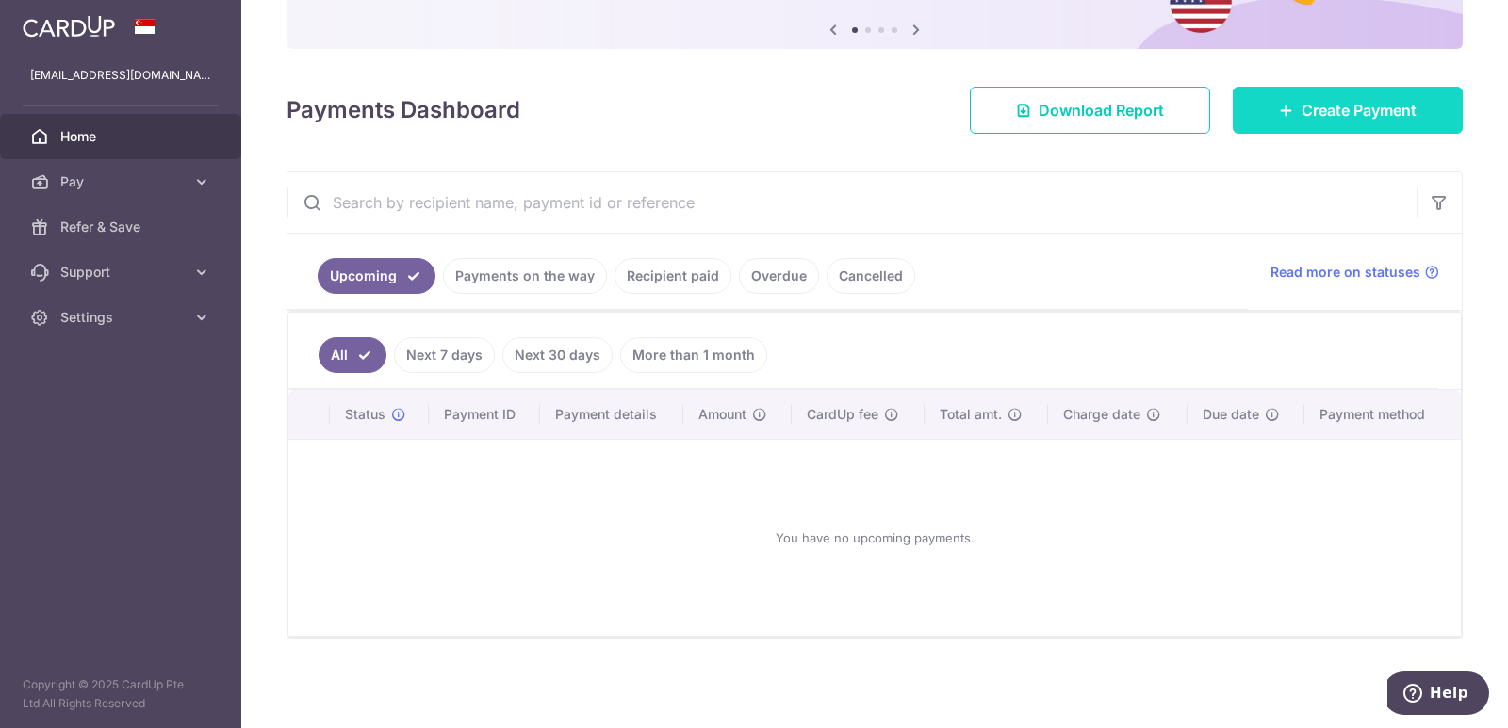
click at [1390, 90] on link "Create Payment" at bounding box center [1348, 110] width 230 height 47
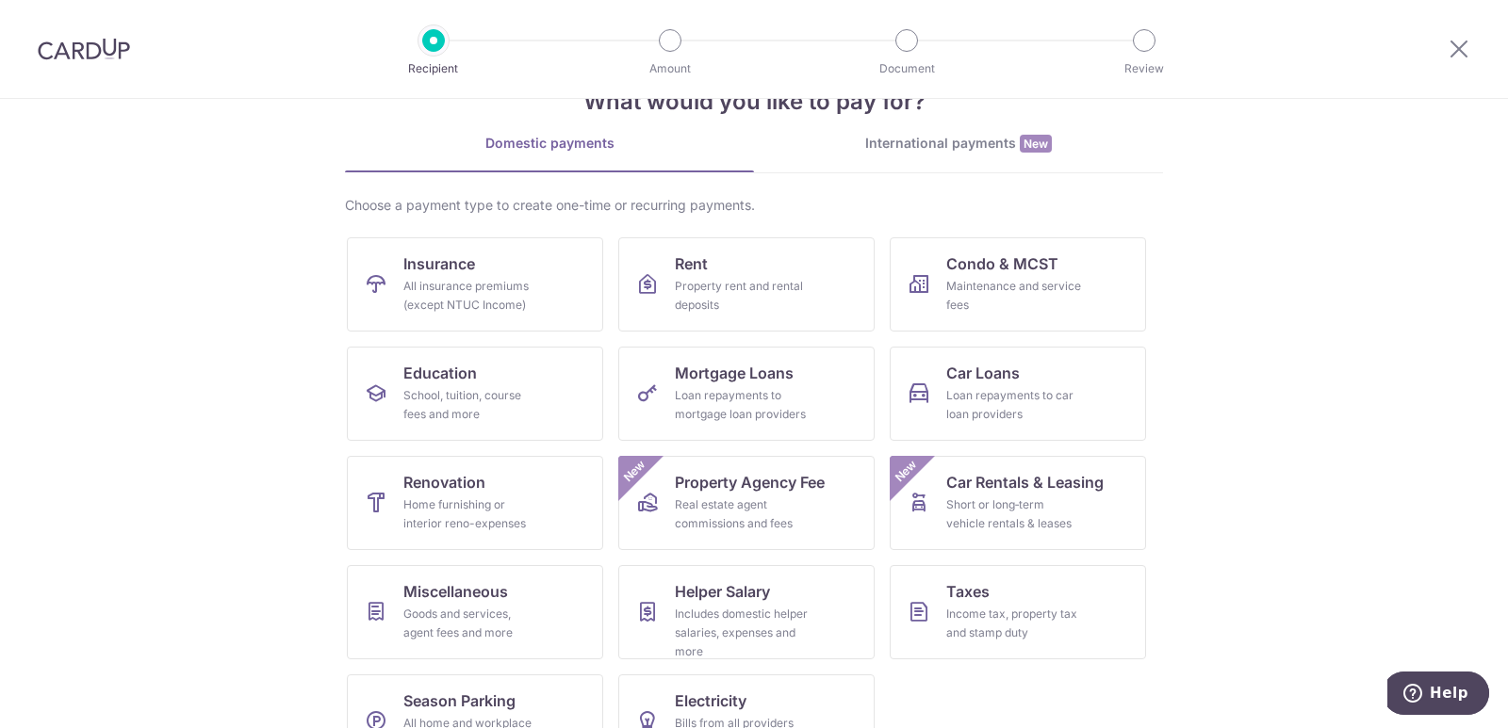
scroll to position [115, 0]
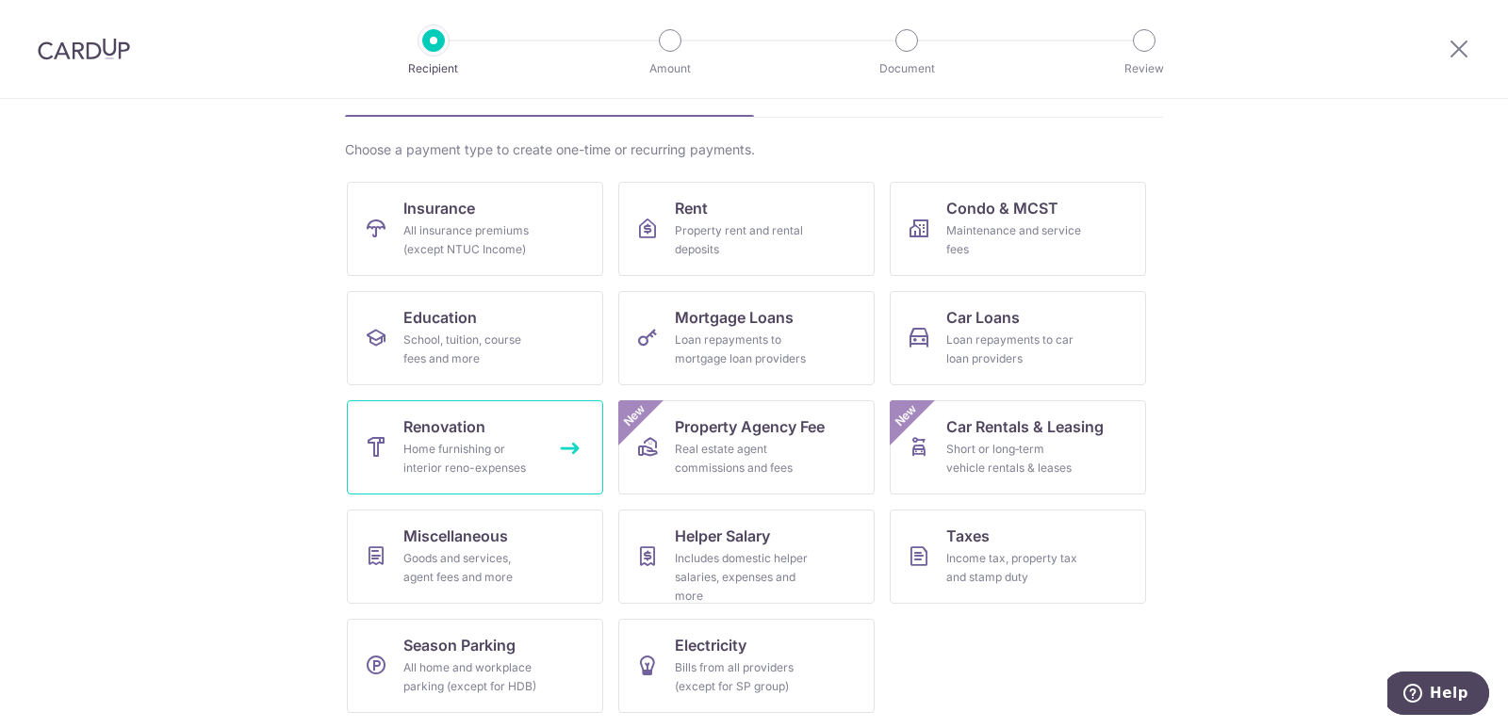
click at [416, 420] on span "Renovation" at bounding box center [444, 427] width 82 height 23
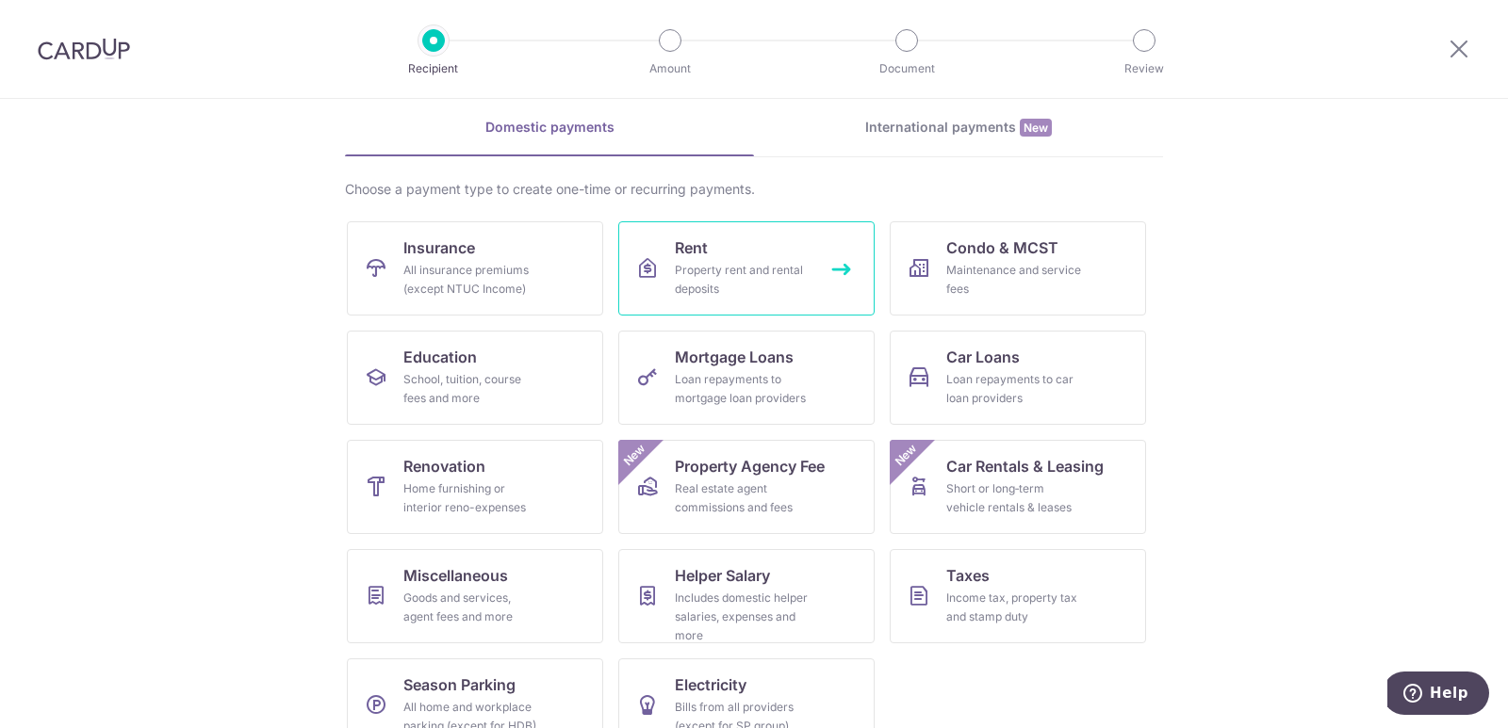
scroll to position [115, 0]
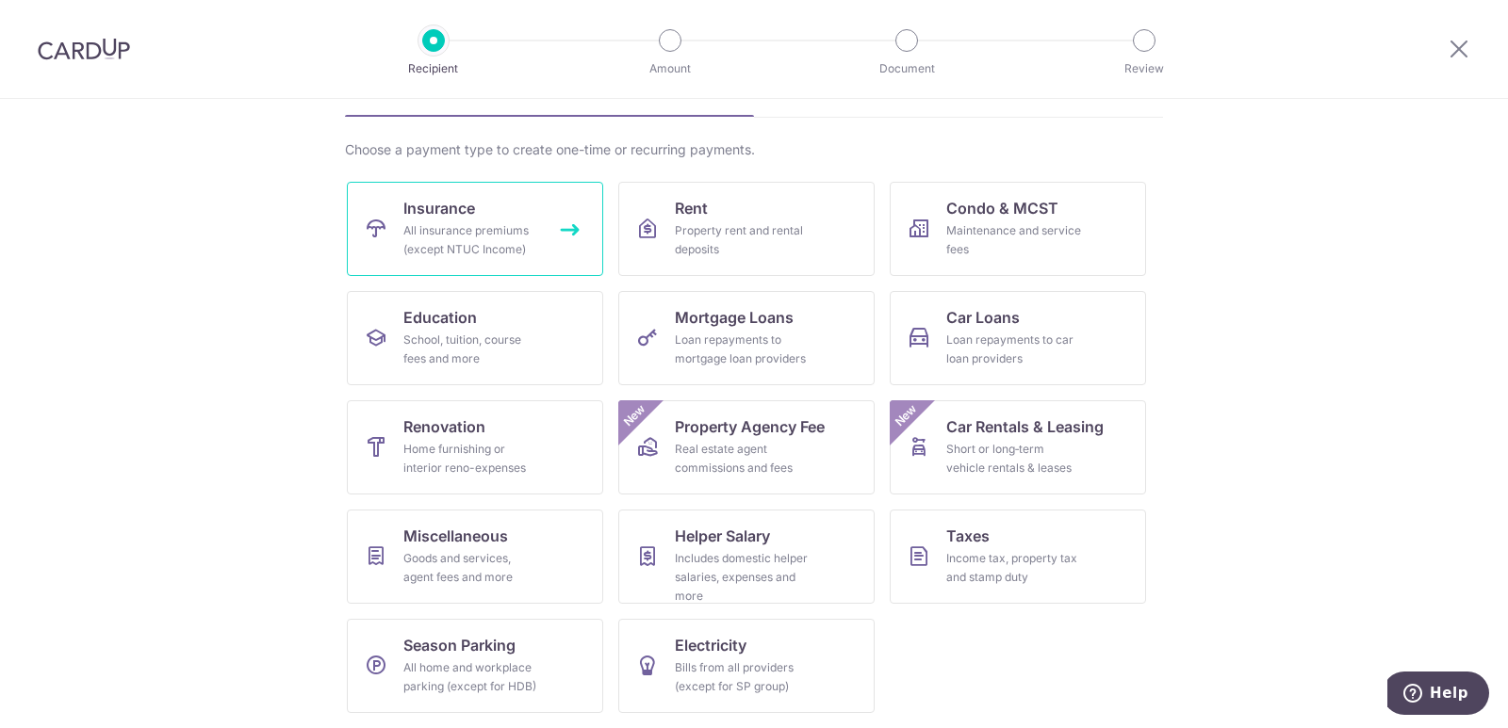
click at [498, 259] on link "Insurance All insurance premiums (except NTUC Income)" at bounding box center [475, 229] width 256 height 94
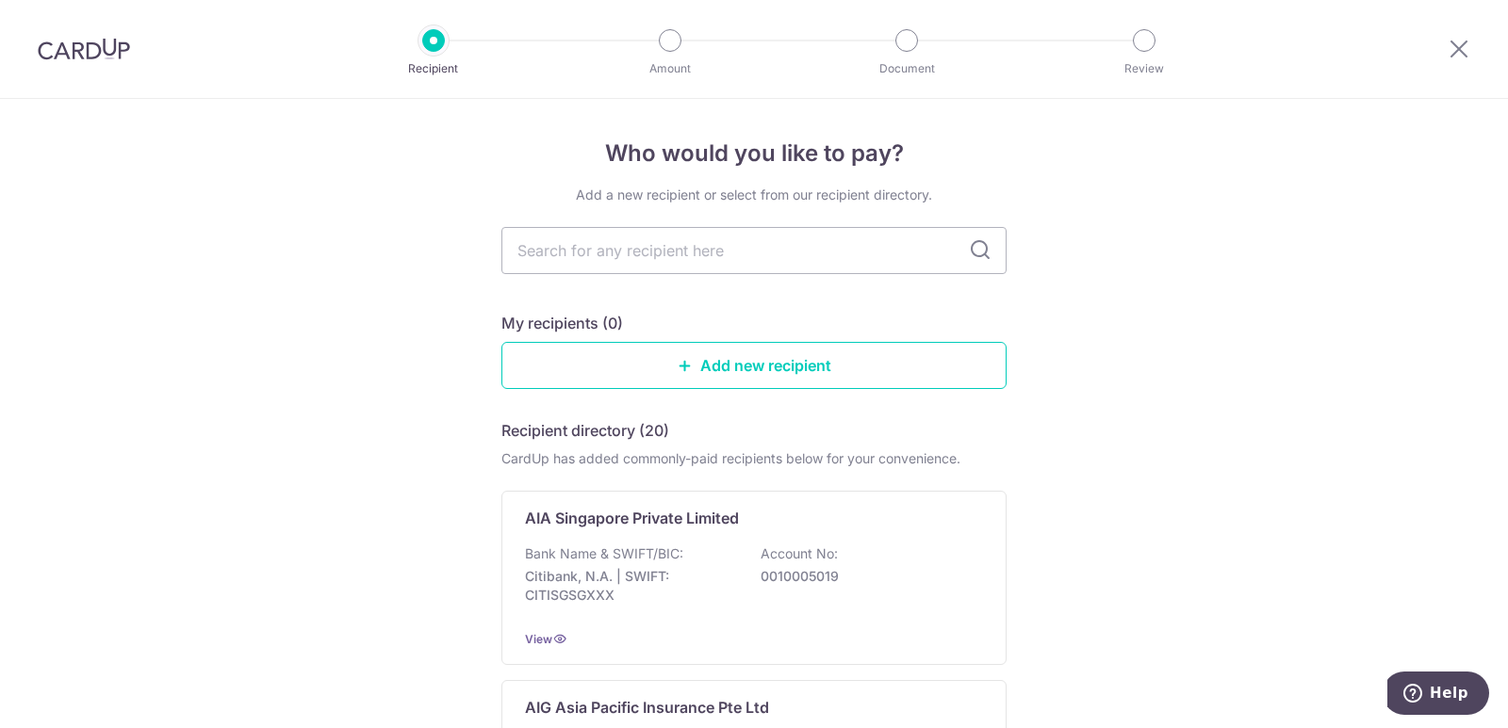
click at [1404, 36] on header "Recipient Amount Document Review" at bounding box center [754, 49] width 1508 height 99
click at [1441, 38] on div at bounding box center [1459, 49] width 98 height 98
click at [1469, 57] on icon at bounding box center [1458, 49] width 23 height 24
click at [1458, 51] on icon at bounding box center [1458, 49] width 23 height 24
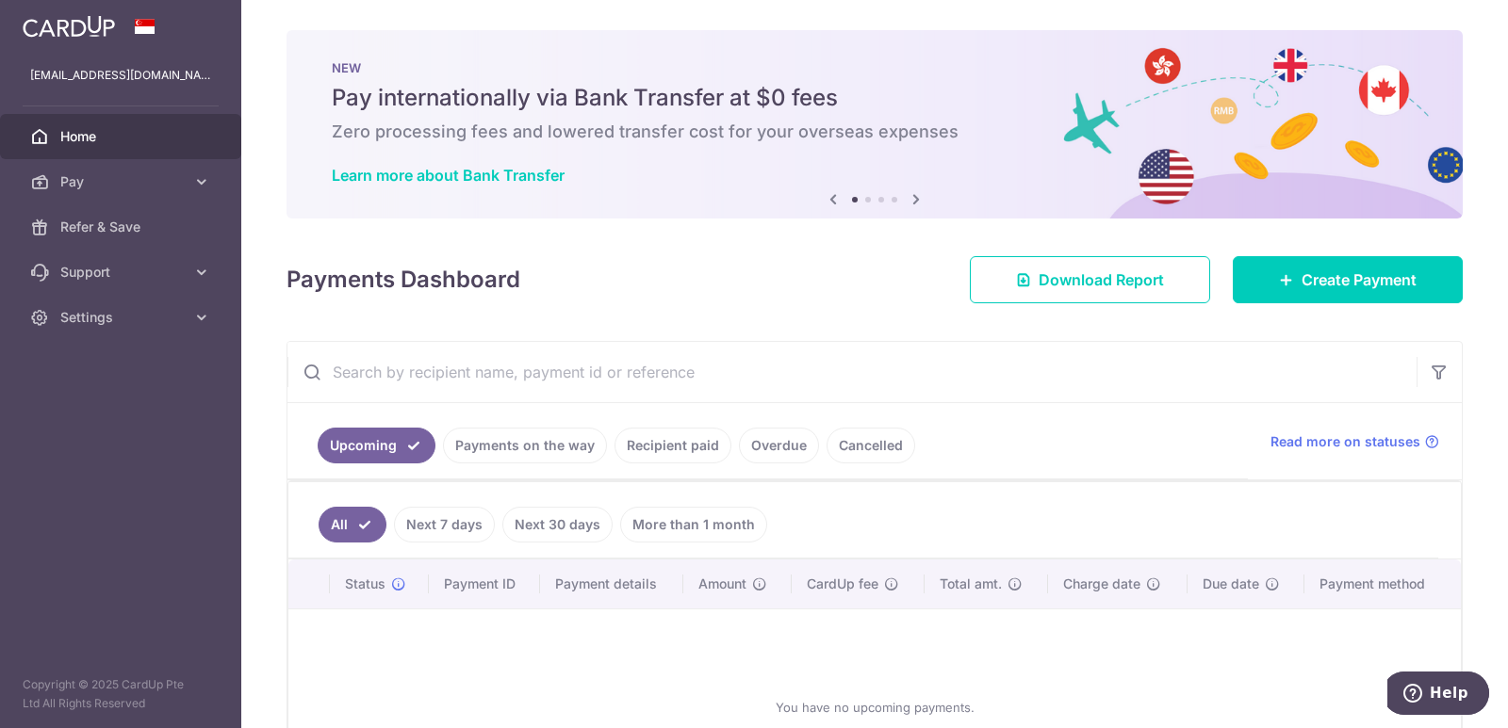
click at [704, 465] on ul "Upcoming Payments on the way Recipient paid Overdue Cancelled" at bounding box center [767, 441] width 960 height 76
click at [694, 449] on link "Recipient paid" at bounding box center [672, 446] width 117 height 36
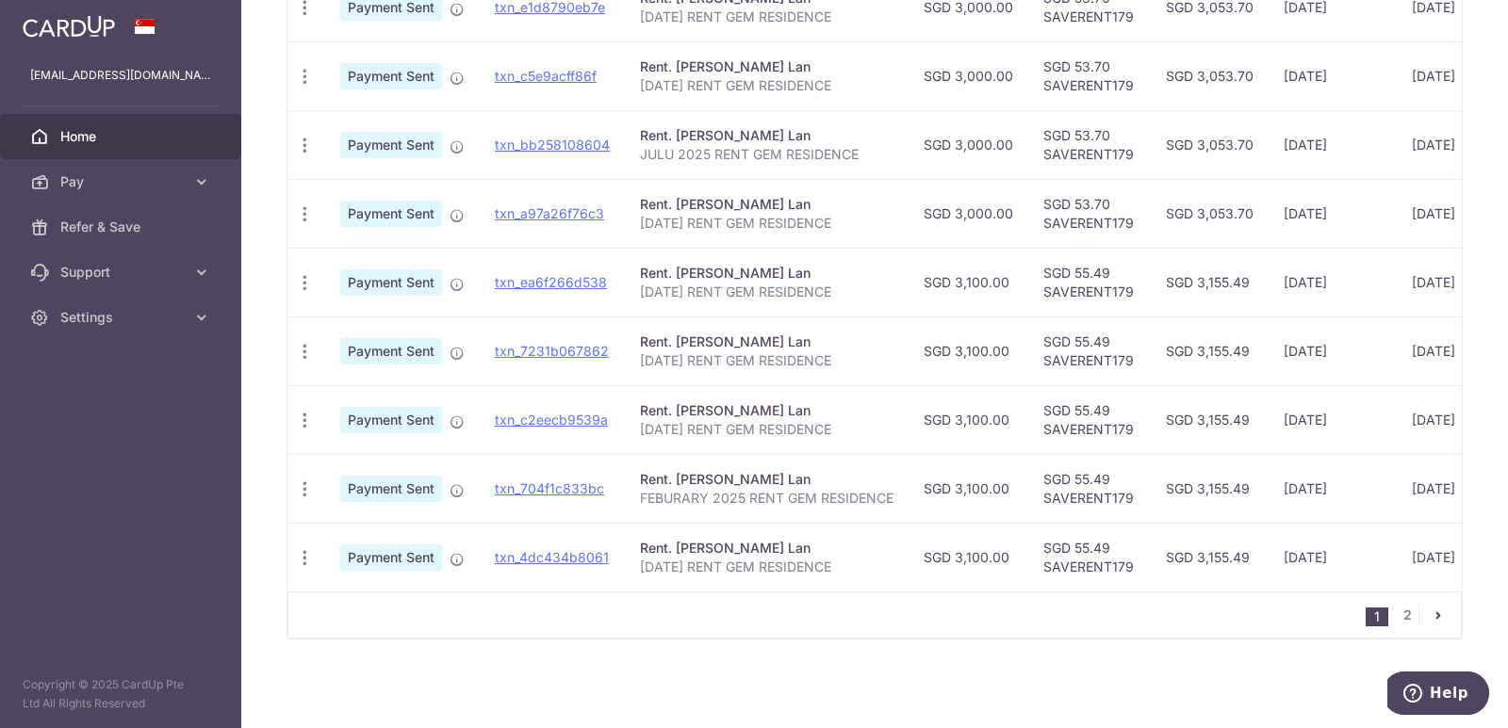
scroll to position [635, 0]
click at [1412, 616] on ul "1 2" at bounding box center [1412, 615] width 95 height 23
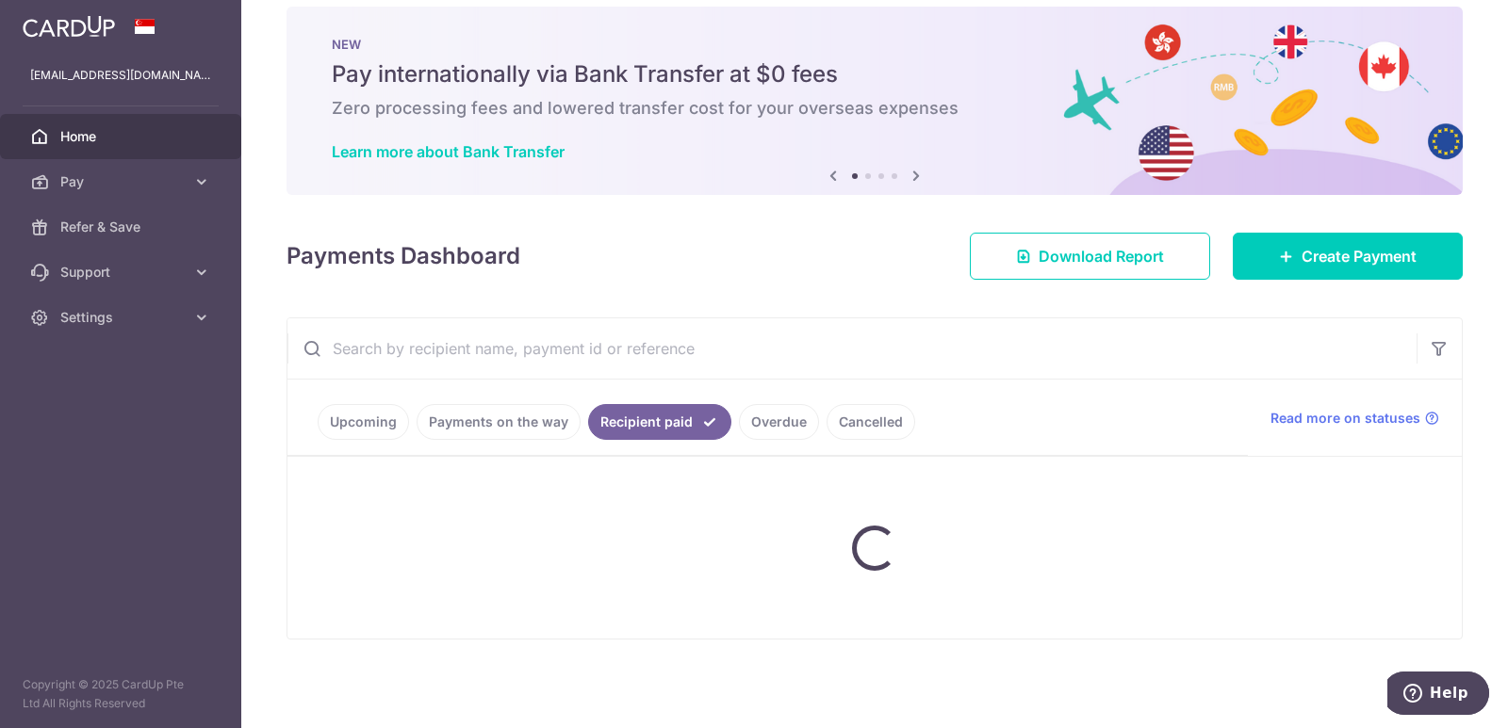
scroll to position [0, 0]
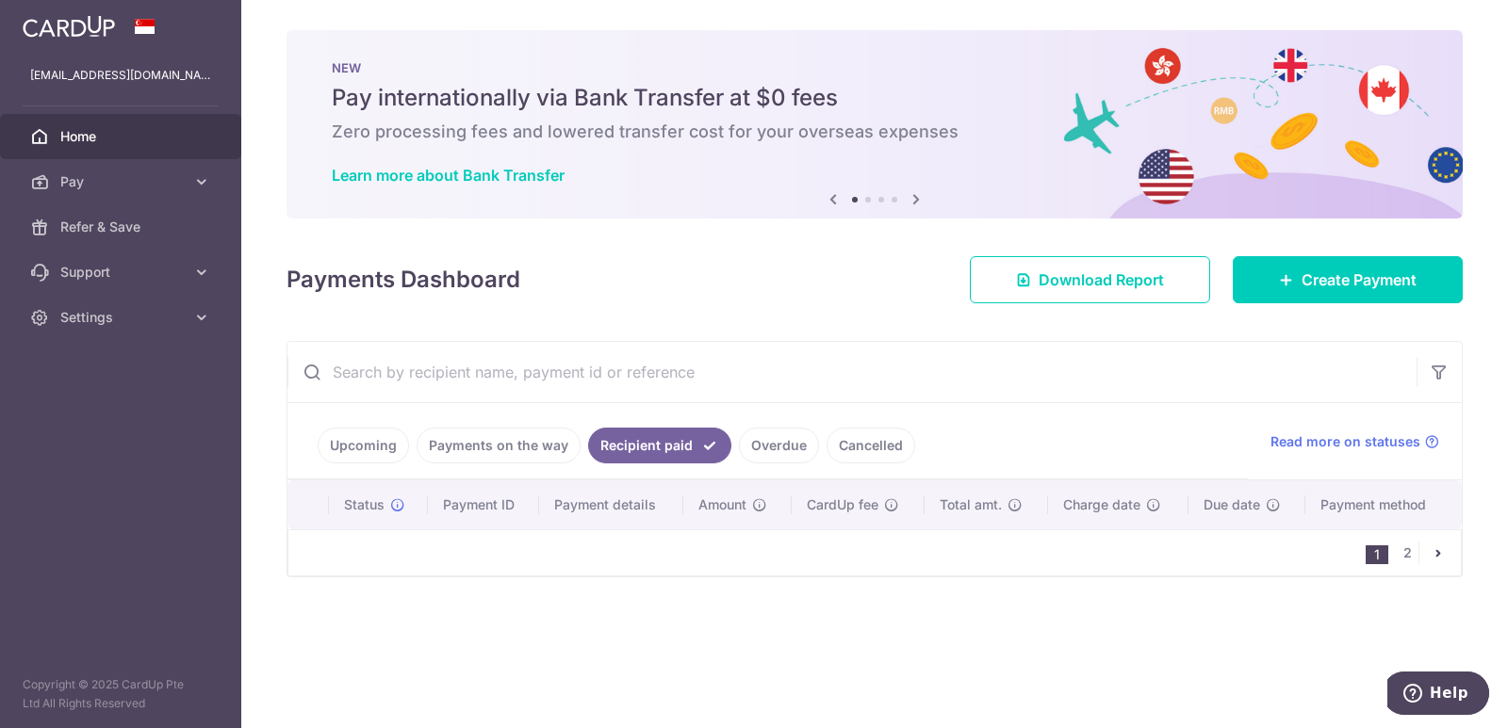
click at [1386, 554] on li "1" at bounding box center [1376, 555] width 23 height 19
click at [672, 447] on link "Recipient paid" at bounding box center [659, 446] width 143 height 36
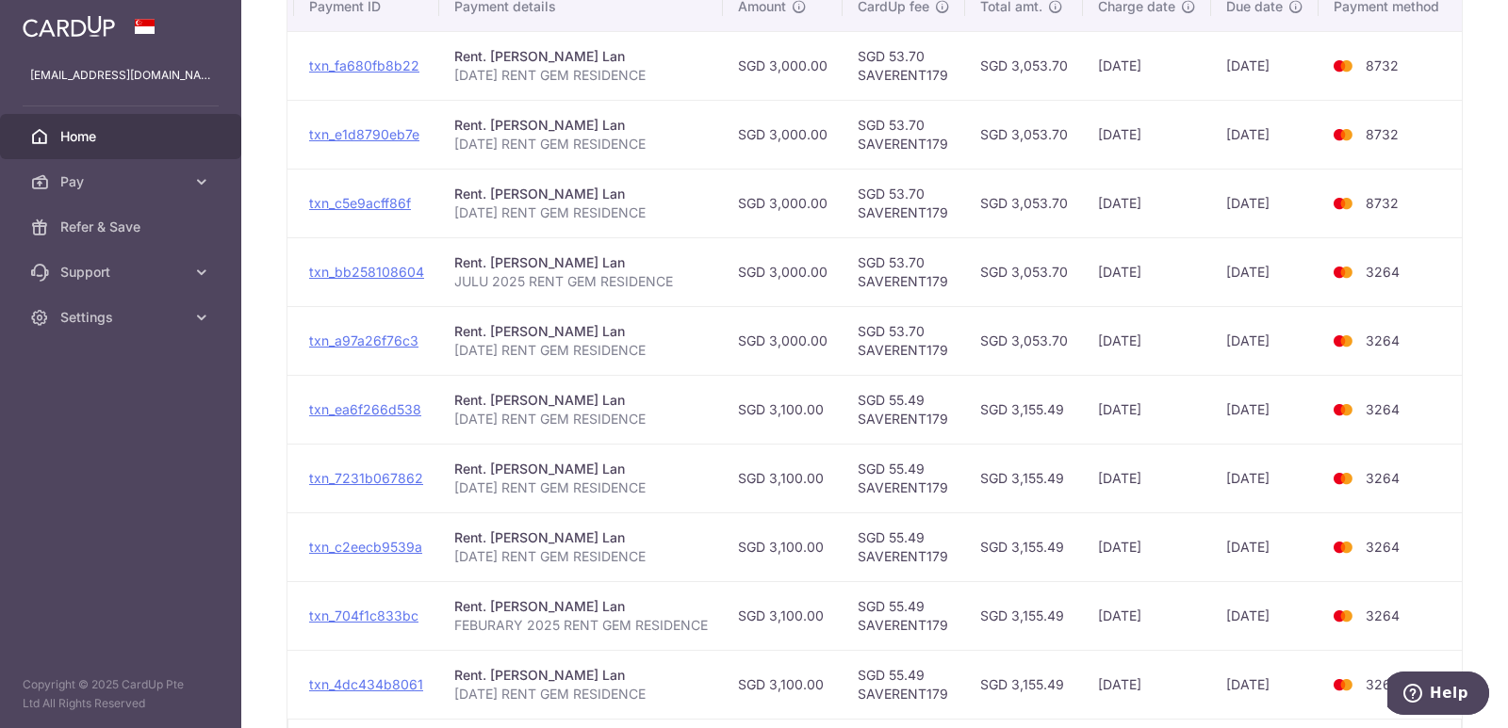
scroll to position [635, 0]
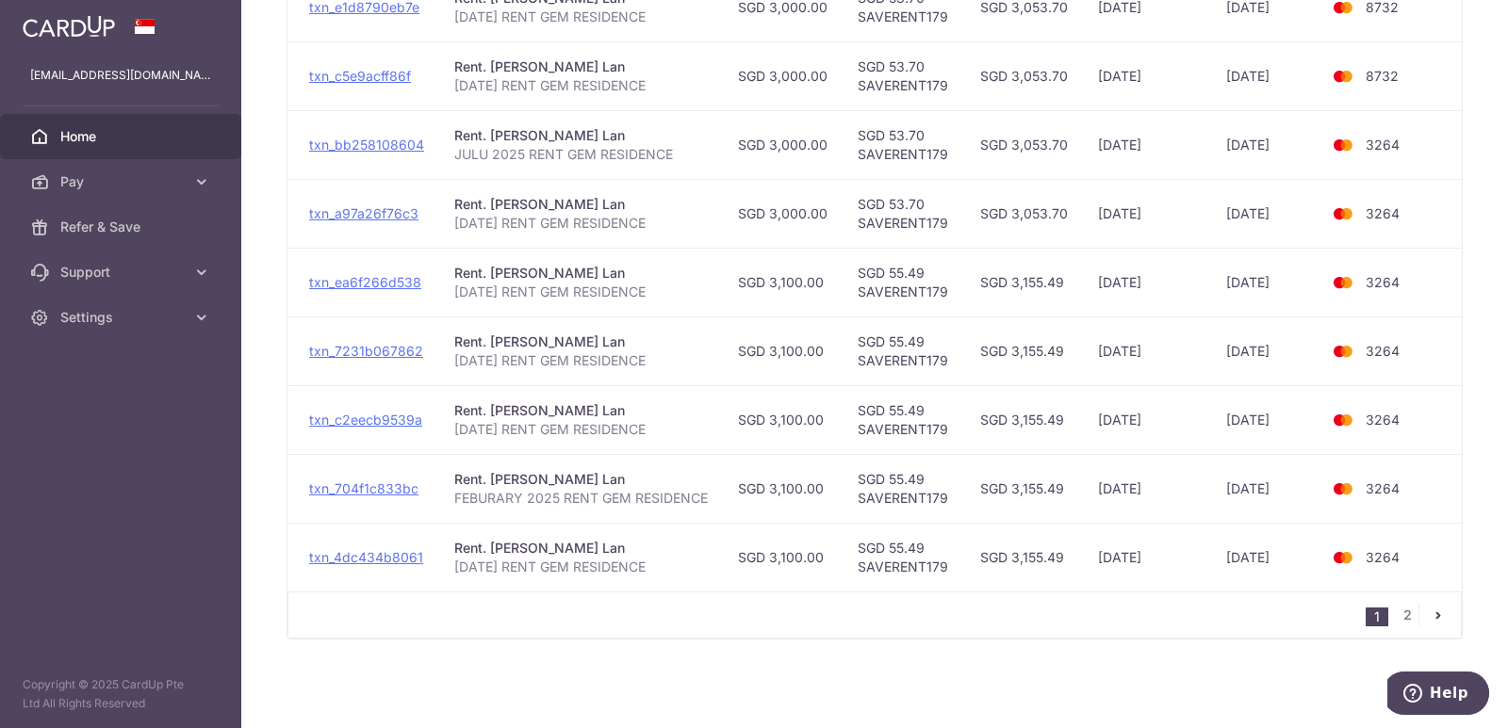
click at [1243, 581] on td "[DATE]" at bounding box center [1264, 557] width 107 height 69
click at [1237, 579] on td "[DATE]" at bounding box center [1264, 557] width 107 height 69
drag, startPoint x: 1231, startPoint y: 573, endPoint x: 1203, endPoint y: 574, distance: 27.3
click at [1203, 574] on tr "PDF Receipt Payment Sent txn_4dc434b8061 Rent. [PERSON_NAME] Lan [DATE] RENT GE…" at bounding box center [782, 557] width 1360 height 69
click at [1431, 613] on icon "pager" at bounding box center [1437, 615] width 15 height 15
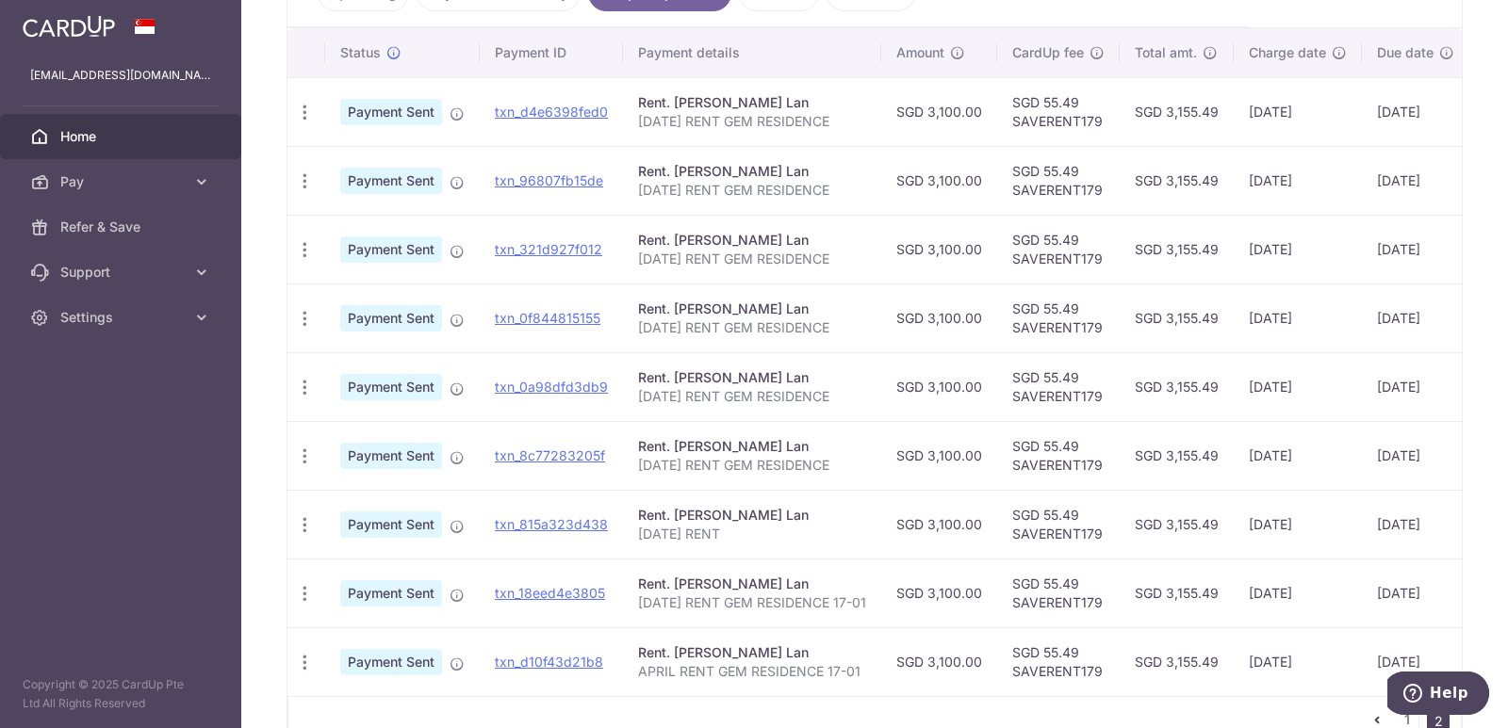
scroll to position [566, 0]
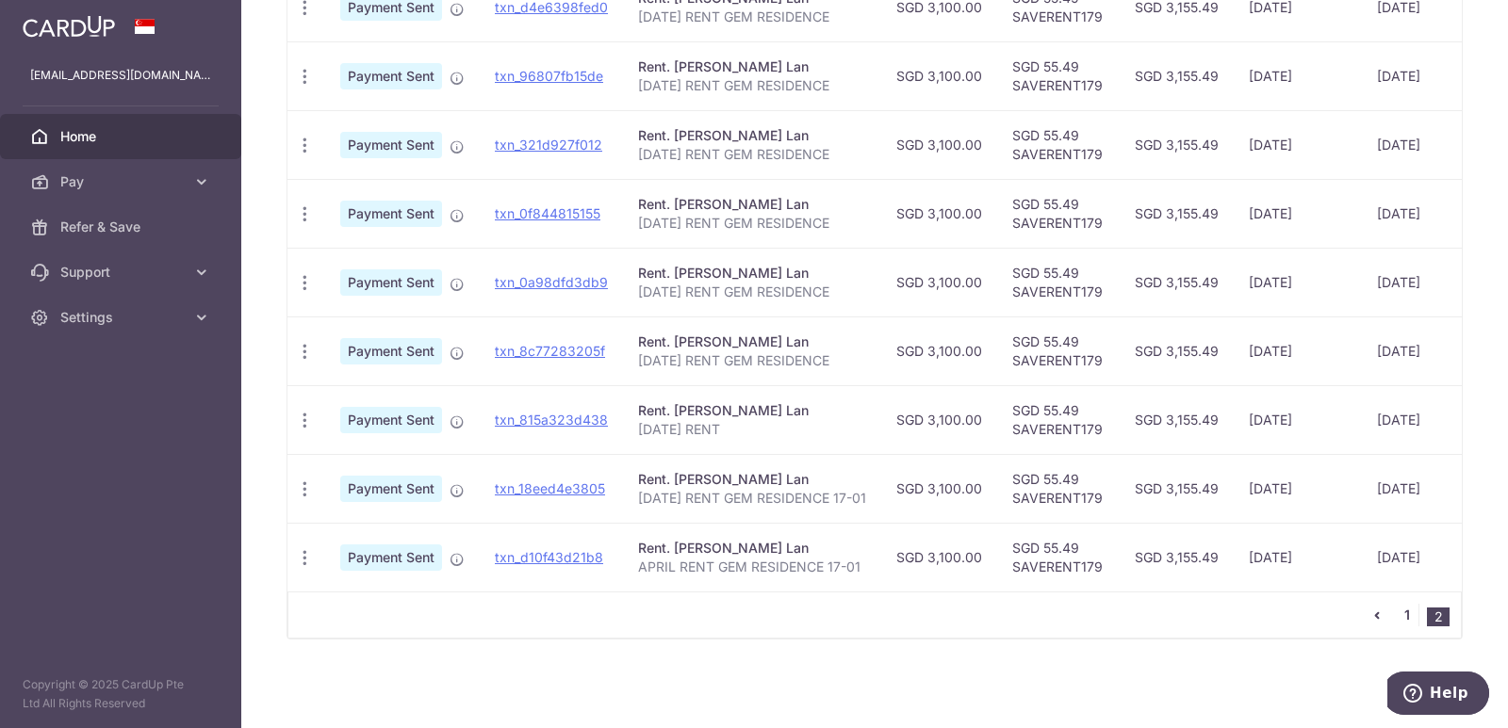
click at [1396, 613] on link "1" at bounding box center [1407, 615] width 23 height 23
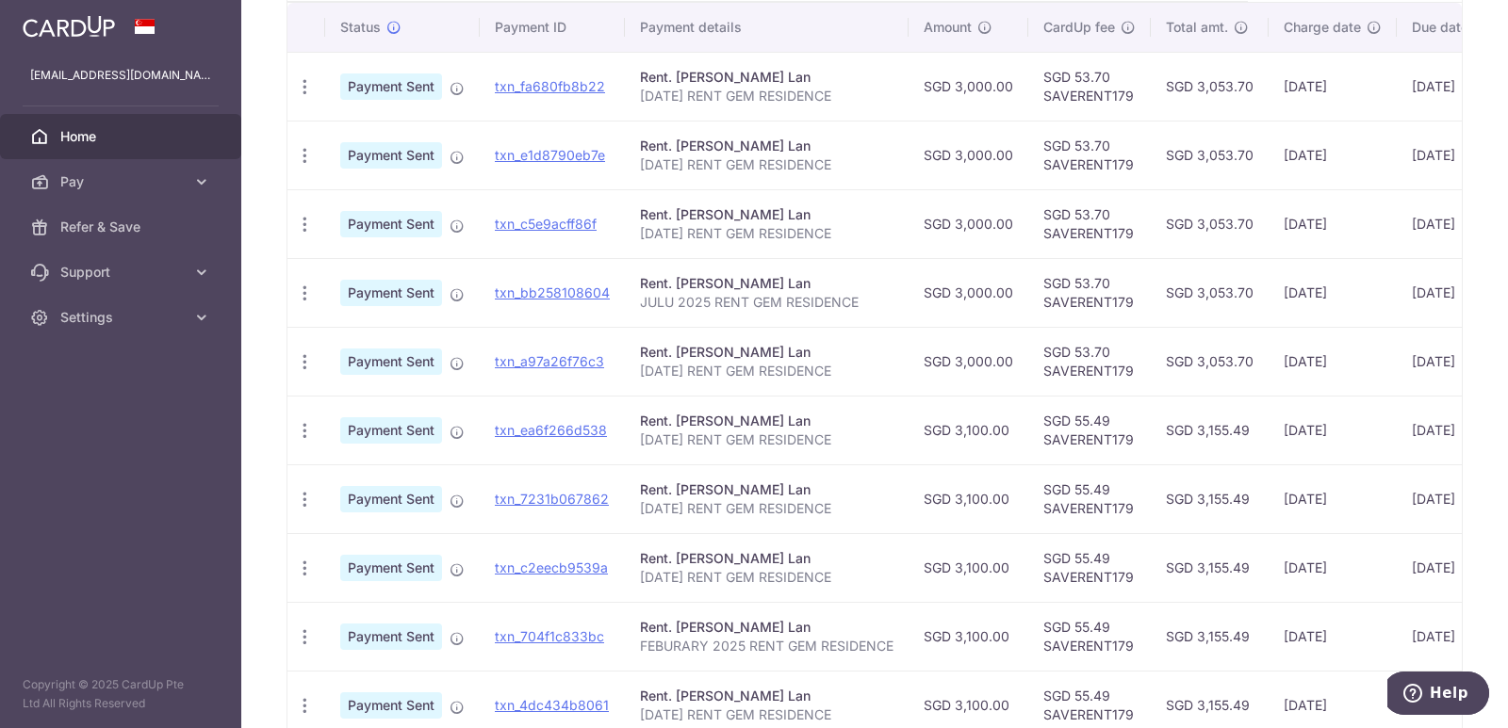
scroll to position [0, 0]
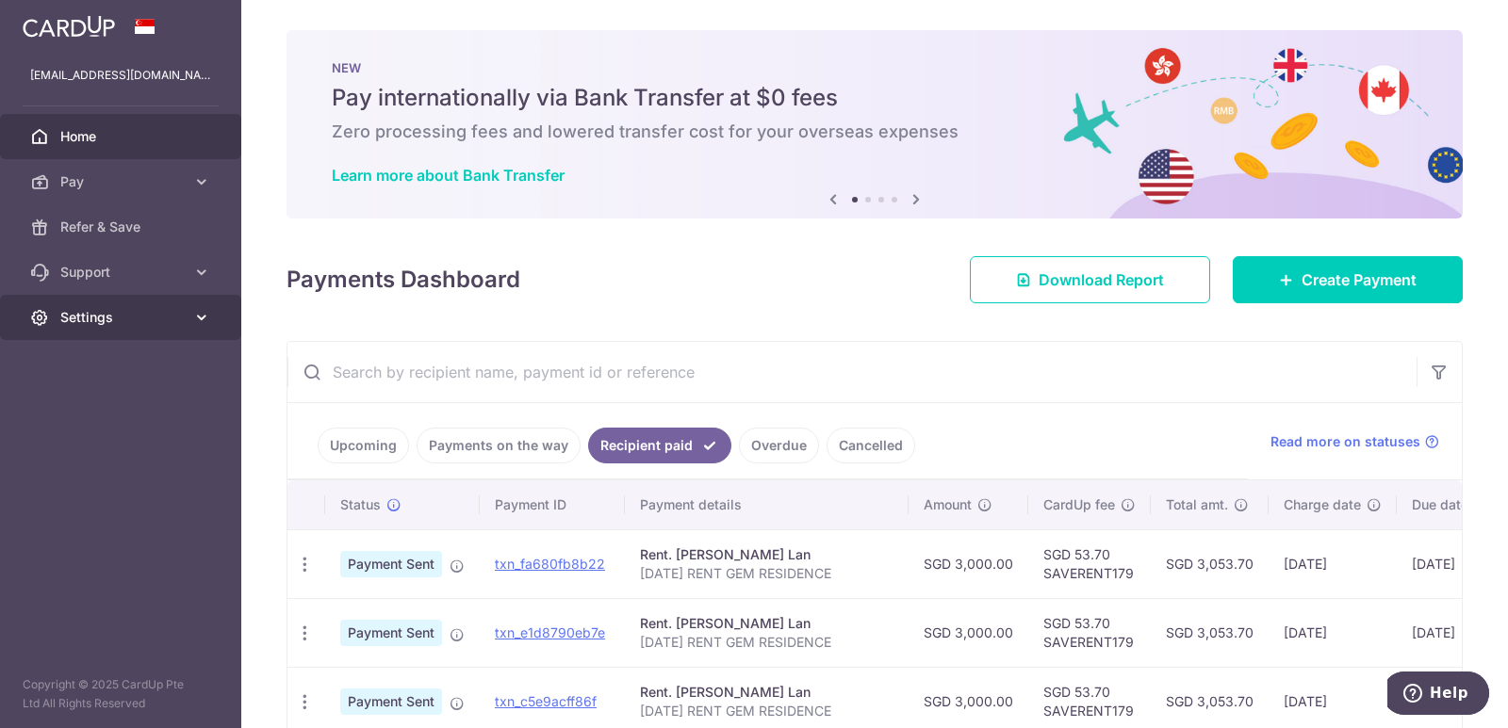
click at [145, 305] on link "Settings" at bounding box center [120, 317] width 241 height 45
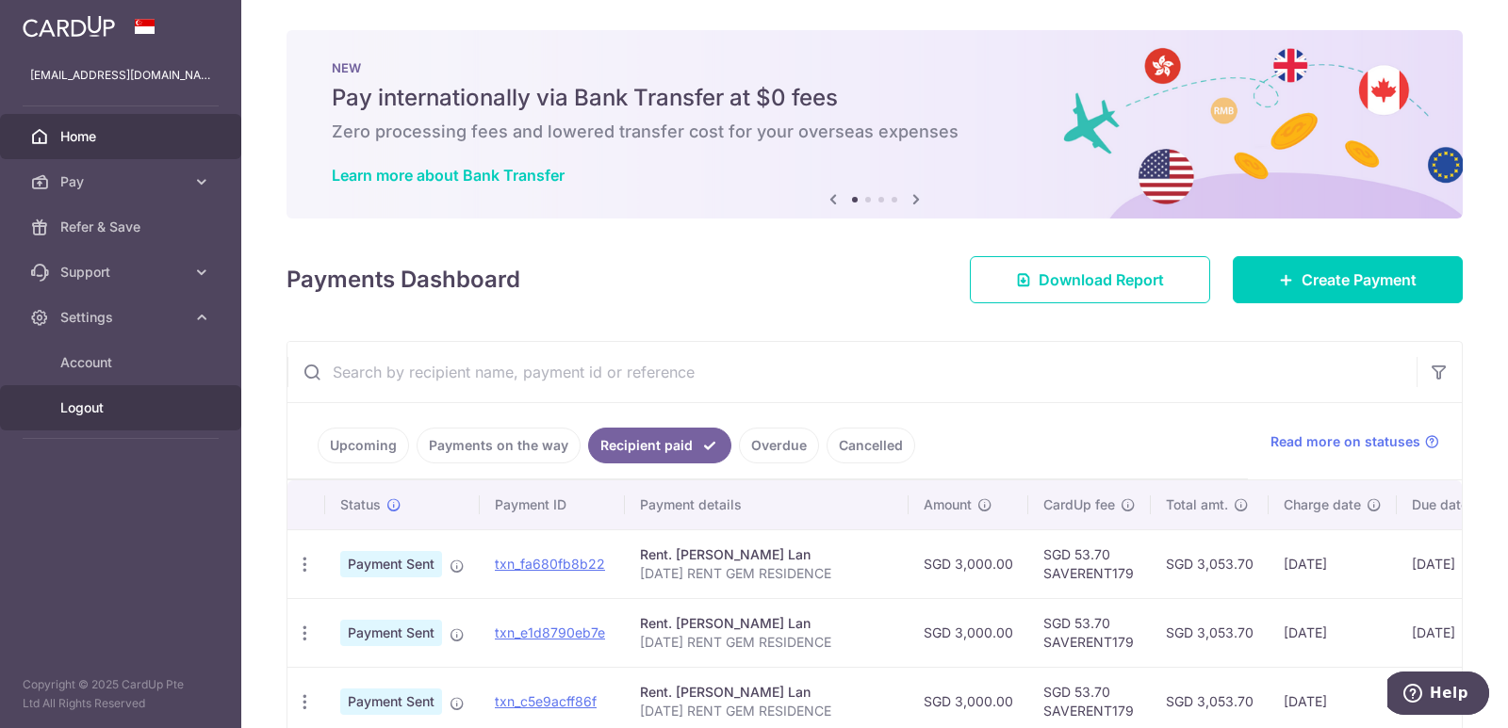
click at [119, 410] on span "Logout" at bounding box center [122, 408] width 124 height 19
